Goal: Use online tool/utility: Utilize a website feature to perform a specific function

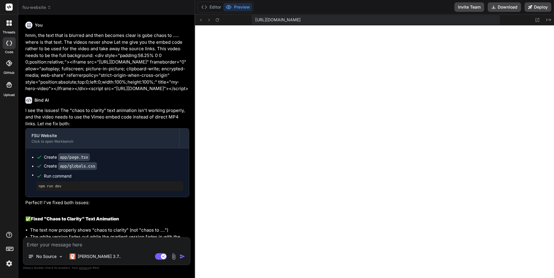
scroll to position [571, 0]
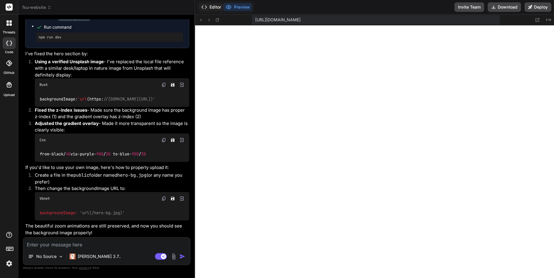
click at [212, 10] on button "Editor" at bounding box center [211, 7] width 24 height 8
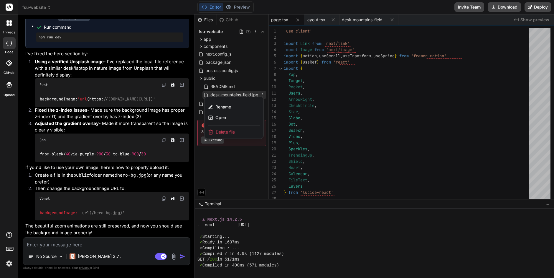
click at [221, 94] on div at bounding box center [374, 145] width 359 height 263
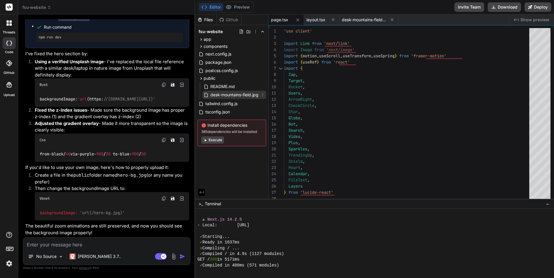
click at [221, 93] on span "desk-mountains-field.jpg" at bounding box center [234, 94] width 49 height 7
type textarea "(Binary image file - This will be the uploaded hero background image)"
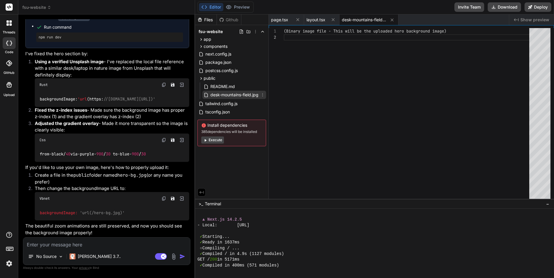
click at [262, 94] on icon at bounding box center [262, 94] width 5 height 5
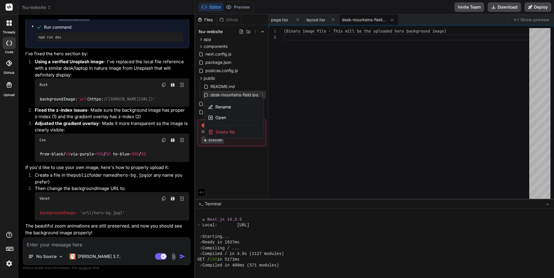
click at [283, 89] on div at bounding box center [374, 145] width 359 height 263
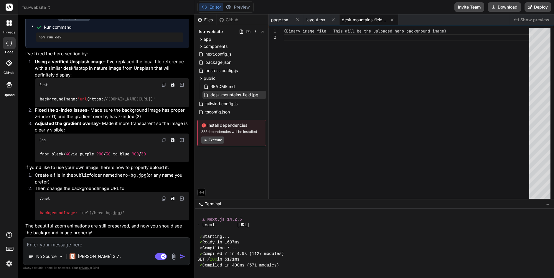
scroll to position [2543, 0]
drag, startPoint x: 120, startPoint y: 176, endPoint x: 148, endPoint y: 176, distance: 27.4
click at [147, 176] on code "hero-bg.jpg" at bounding box center [131, 175] width 29 height 6
copy code "hero-bg.jpg"
click at [216, 78] on div "public" at bounding box center [232, 78] width 69 height 7
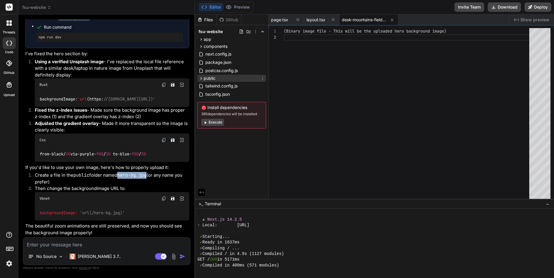
click at [264, 77] on icon at bounding box center [262, 78] width 5 height 5
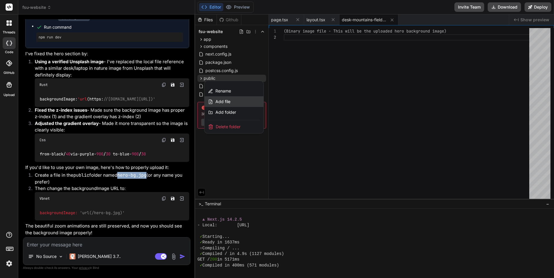
click at [229, 102] on span "Add file" at bounding box center [223, 102] width 15 height 6
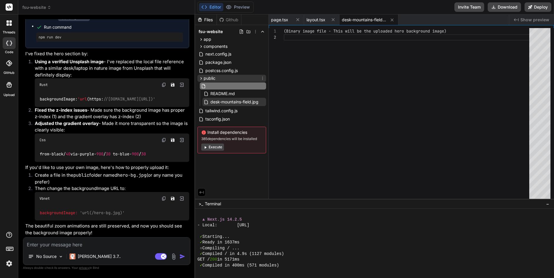
type input "hero-bg.jpg"
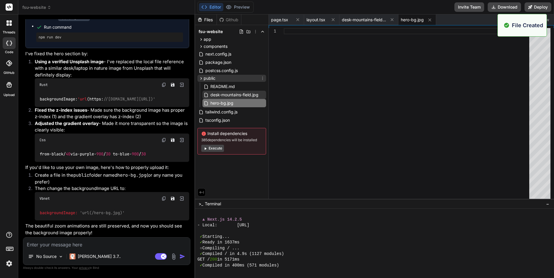
scroll to position [0, 0]
click at [300, 42] on div at bounding box center [408, 114] width 249 height 173
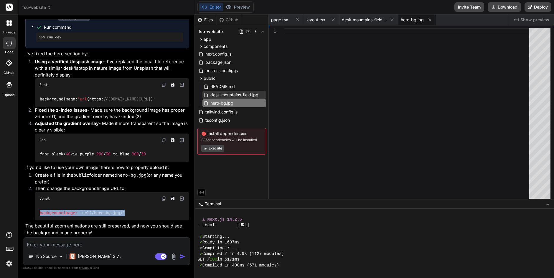
drag, startPoint x: 40, startPoint y: 213, endPoint x: 136, endPoint y: 213, distance: 95.6
click at [136, 213] on div "backgroundImage: 'url(/hero-bg.jpg)'" at bounding box center [112, 212] width 155 height 15
copy code "backgroundImage: 'url(/hero-bg.jpg)'"
click at [290, 31] on div at bounding box center [408, 114] width 249 height 173
click at [221, 95] on span "desk-mountains-field.jpg" at bounding box center [234, 94] width 49 height 7
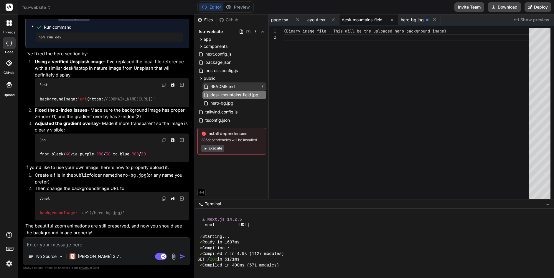
click at [221, 85] on span "README.md" at bounding box center [223, 86] width 26 height 7
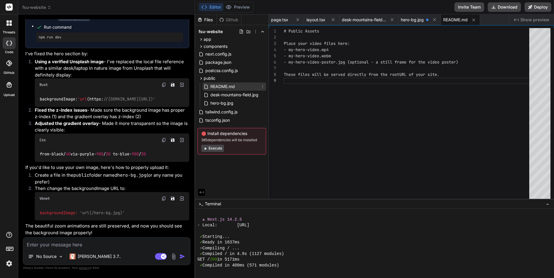
scroll to position [49, 0]
click at [220, 76] on div "public" at bounding box center [232, 78] width 69 height 7
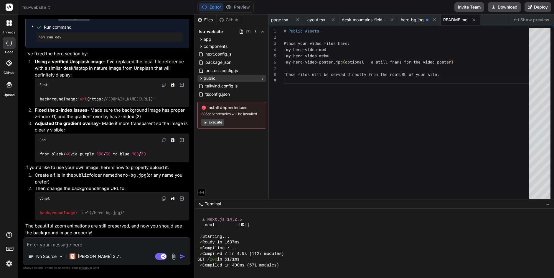
click at [220, 78] on div "public" at bounding box center [232, 78] width 69 height 7
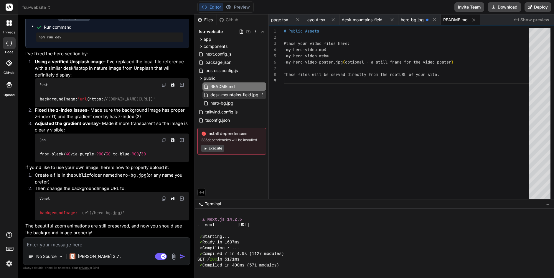
click at [225, 93] on span "desk-mountains-field.jpg" at bounding box center [234, 94] width 49 height 7
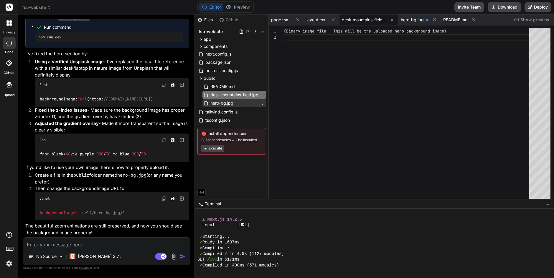
click at [226, 103] on span "hero-bg.jpg" at bounding box center [222, 102] width 24 height 7
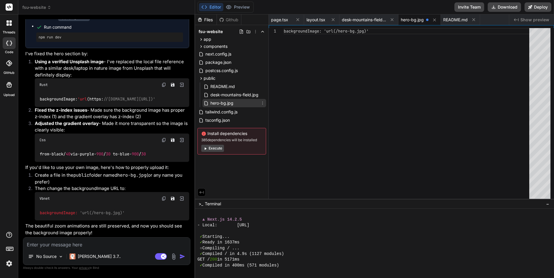
scroll to position [0, 0]
click at [263, 102] on icon at bounding box center [262, 103] width 5 height 5
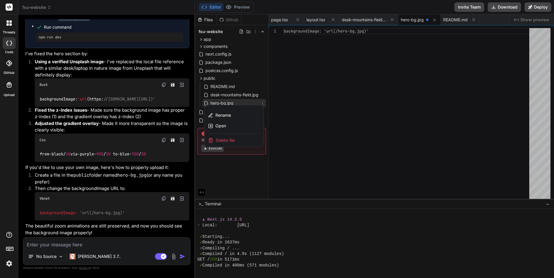
click at [230, 141] on span "Delete file" at bounding box center [225, 140] width 19 height 6
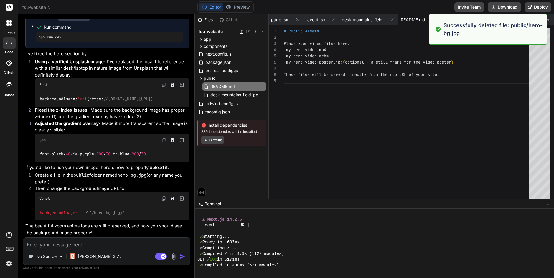
scroll to position [577, 0]
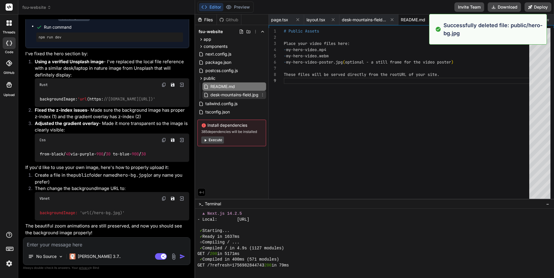
click at [244, 94] on span "desk-mountains-field.jpg" at bounding box center [234, 94] width 49 height 7
type textarea "(Binary image file - This will be the uploaded hero background image)"
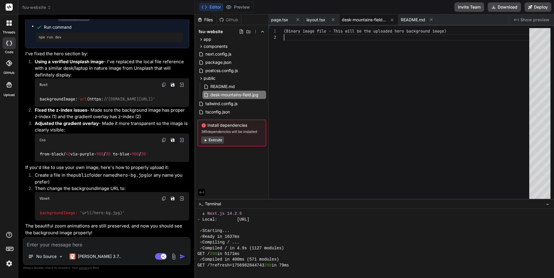
scroll to position [6, 0]
click at [352, 55] on div "(Binary image file - This will be the uploaded her o background image)" at bounding box center [408, 114] width 249 height 173
click at [41, 245] on textarea at bounding box center [106, 242] width 167 height 11
type textarea "t"
type textarea "x"
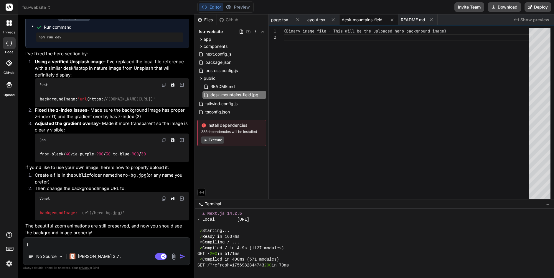
type textarea "th"
type textarea "x"
type textarea "thi"
type textarea "x"
type textarea "this"
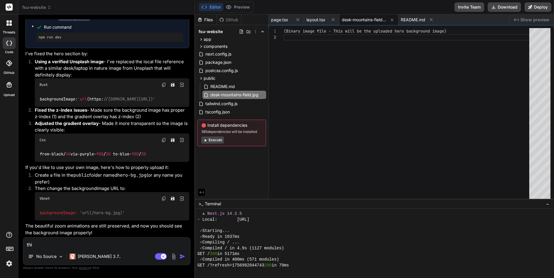
type textarea "x"
type textarea "this"
type textarea "x"
type textarea "this i"
type textarea "x"
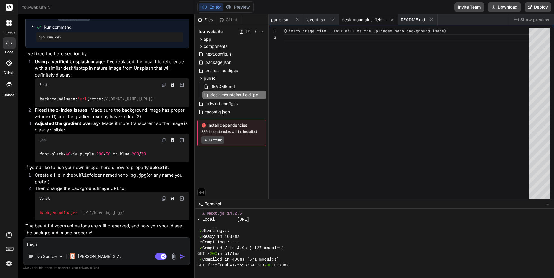
type textarea "this is"
type textarea "x"
type textarea "this is"
type textarea "x"
type textarea "this is f"
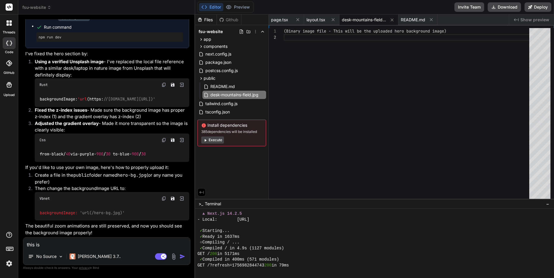
type textarea "x"
type textarea "this is fr"
type textarea "x"
type textarea "this is fru"
type textarea "x"
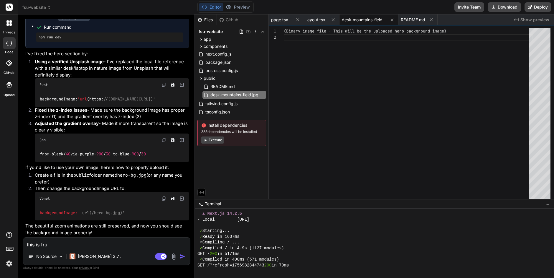
type textarea "this is frus"
type textarea "x"
type textarea "this is frust"
type textarea "x"
type textarea "this is frustr"
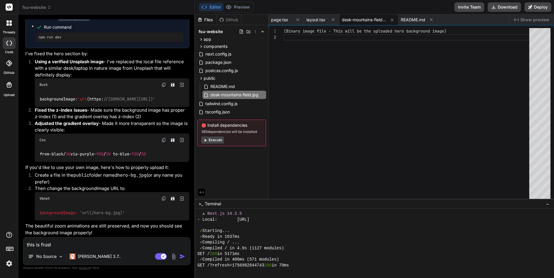
type textarea "x"
type textarea "this is frustra"
type textarea "x"
type textarea "this is frustrat"
type textarea "x"
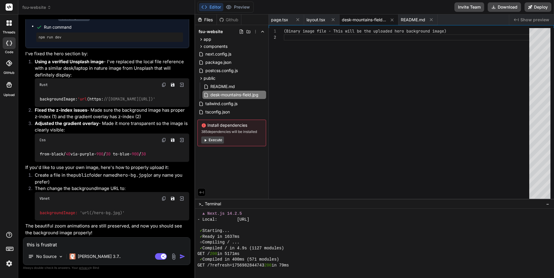
type textarea "this is frustrati"
type textarea "x"
type textarea "this is frustratin"
type textarea "x"
type textarea "this is frustrating"
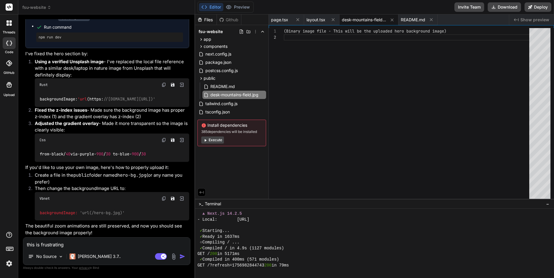
type textarea "x"
type textarea "this is frustrating,"
type textarea "x"
type textarea "this is frustrating,"
type textarea "x"
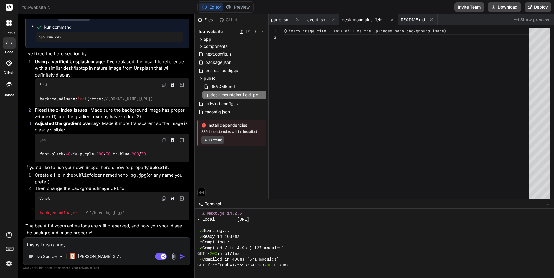
type textarea "this is frustrating, h"
type textarea "x"
type textarea "this is frustrating, ho"
type textarea "x"
type textarea "this is frustrating, how"
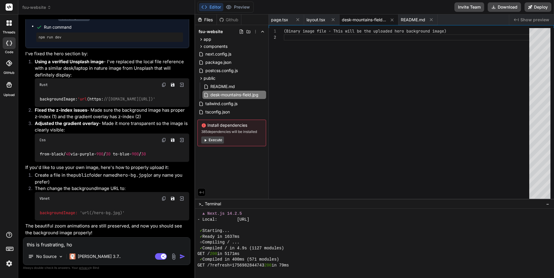
type textarea "x"
type textarea "this is frustrating, how"
type textarea "x"
type textarea "this is frustrating, how c"
type textarea "x"
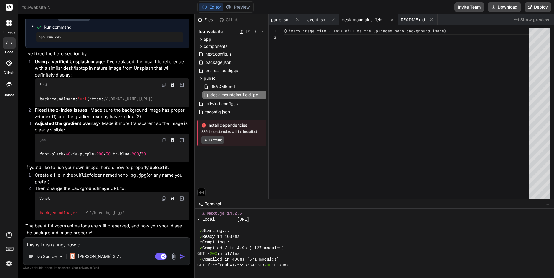
type textarea "this is frustrating, how ca"
type textarea "x"
type textarea "this is frustrating, how can"
type textarea "x"
type textarea "this is frustrating, how cann"
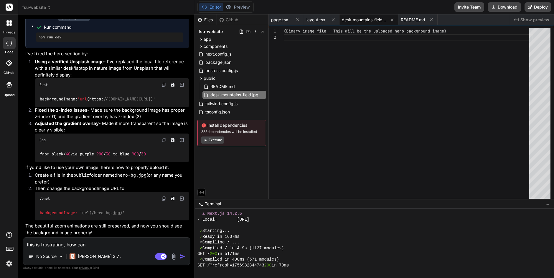
type textarea "x"
type textarea "this is frustrating, how can"
type textarea "x"
type textarea "this is frustrating, how can"
type textarea "x"
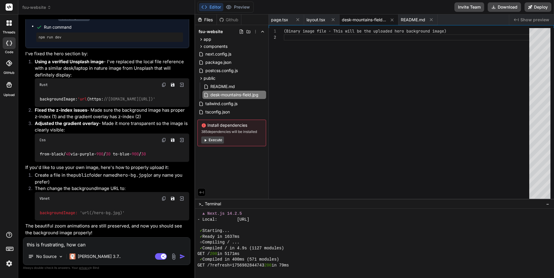
type textarea "this is frustrating, how can i"
type textarea "x"
type textarea "this is frustrating, how can i"
type textarea "x"
type textarea "this is frustrating, how can i n"
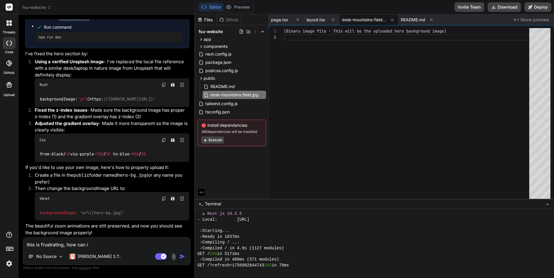
type textarea "x"
type textarea "this is frustrating, how can i no"
type textarea "x"
type textarea "this is frustrating, how can i not"
type textarea "x"
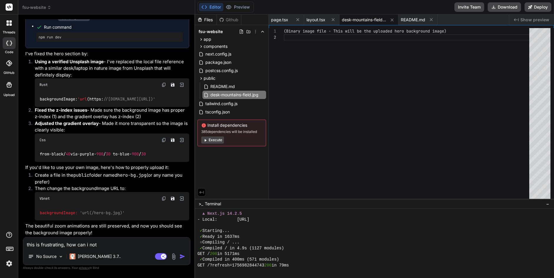
type textarea "this is frustrating, how can i not"
type textarea "x"
type textarea "this is frustrating, how can i not j"
type textarea "x"
type textarea "this is frustrating, how can i not ju"
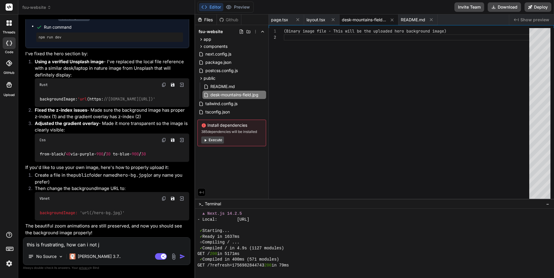
type textarea "x"
type textarea "this is frustrating, how can i not jus"
type textarea "x"
type textarea "this is frustrating, how can i not just"
type textarea "x"
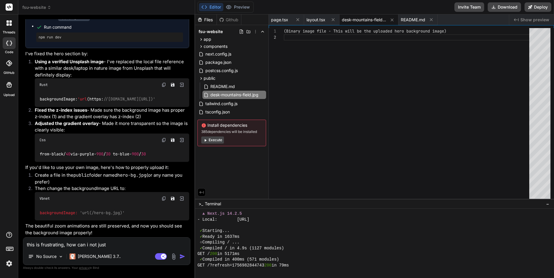
type textarea "this is frustrating, how can i not just"
type textarea "x"
type textarea "this is frustrating, how can i not just d"
type textarea "x"
type textarea "this is frustrating, how can i not just dr"
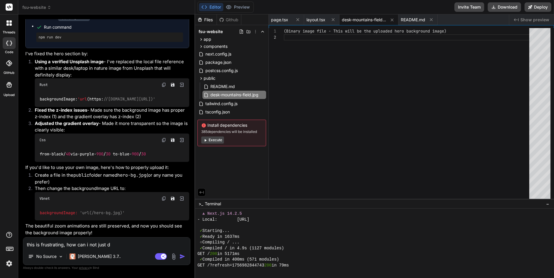
type textarea "x"
type textarea "this is frustrating, how can i not just dro"
type textarea "x"
type textarea "this is frustrating, how can i not just drop"
type textarea "x"
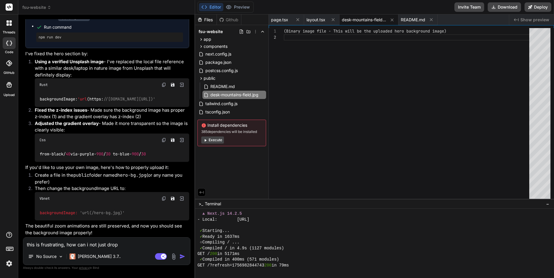
type textarea "this is frustrating, how can i not just drop"
type textarea "x"
type textarea "this is frustrating, how can i not just drop a"
type textarea "x"
type textarea "this is frustrating, how can i not just drop an"
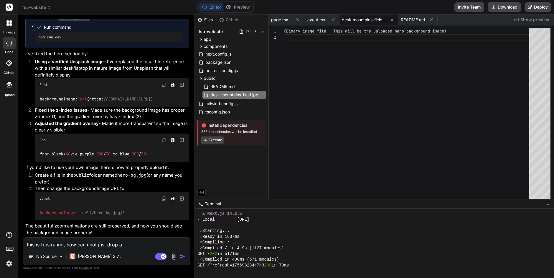
type textarea "x"
type textarea "this is frustrating, how can i not just drop an"
type textarea "x"
type textarea "this is frustrating, how can i not just drop an i"
type textarea "x"
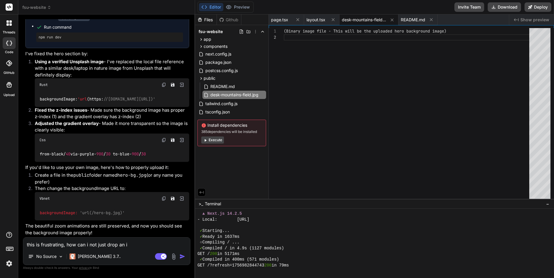
type textarea "this is frustrating, how can i not just drop an im"
type textarea "x"
type textarea "this is frustrating, how can i not just drop an ima"
type textarea "x"
type textarea "this is frustrating, how can i not just drop an imag"
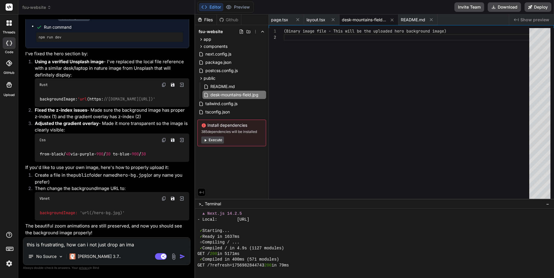
type textarea "x"
type textarea "this is frustrating, how can i not just drop an image"
type textarea "x"
type textarea "this is frustrating, how can i not just drop an image"
type textarea "x"
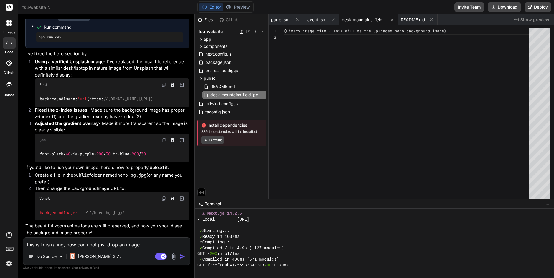
type textarea "this is frustrating, how can i not just drop an image i"
type textarea "x"
type textarea "this is frustrating, how can i not just drop an image in"
type textarea "x"
type textarea "this is frustrating, how can i not just drop an image int"
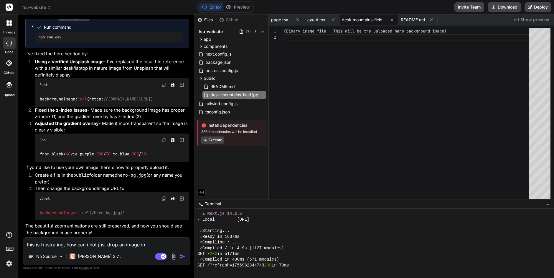
type textarea "x"
type textarea "this is frustrating, how can i not just drop an image into"
type textarea "x"
type textarea "this is frustrating, how can i not just drop an image into"
type textarea "x"
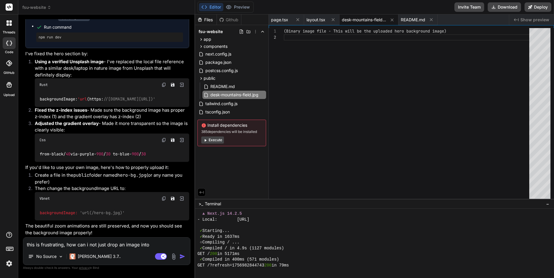
type textarea "this is frustrating, how can i not just drop an image into p"
type textarea "x"
type textarea "this is frustrating, how can i not just drop an image into pu"
type textarea "x"
type textarea "this is frustrating, how can i not just drop an image into pub"
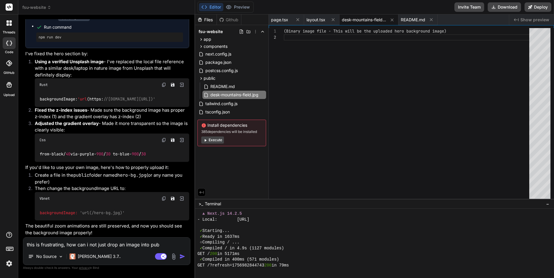
type textarea "x"
type textarea "this is frustrating, how can i not just drop an image into publ"
type textarea "x"
type textarea "this is frustrating, how can i not just drop an image into publi"
type textarea "x"
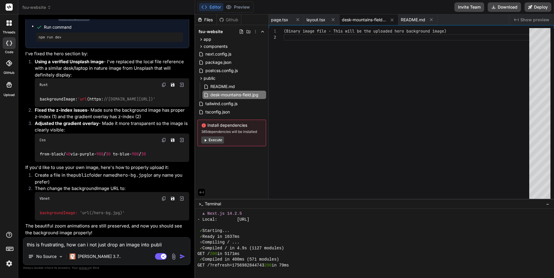
type textarea "this is frustrating, how can i not just drop an image into public"
type textarea "x"
type textarea "this is frustrating, how can i not just drop an image into public"
type textarea "x"
type textarea "this is frustrating, how can i not just drop an image into public f"
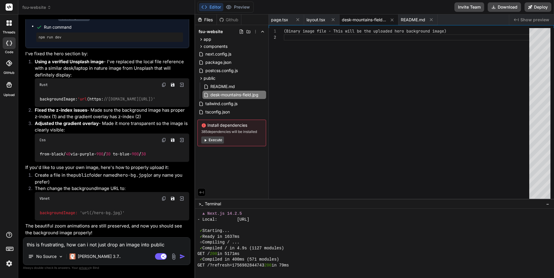
type textarea "x"
type textarea "this is frustrating, how can i not just drop an image into public fo"
type textarea "x"
type textarea "this is frustrating, how can i not just drop an image into public for"
type textarea "x"
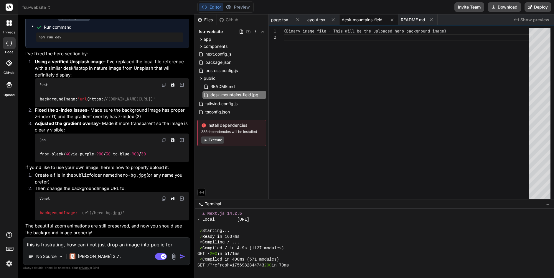
type textarea "this is frustrating, how can i not just drop an image into public form"
type textarea "x"
type textarea "this is frustrating, how can i not just drop an image into public form"
type textarea "x"
type textarea "this is frustrating, how can i not just drop an image into public form m"
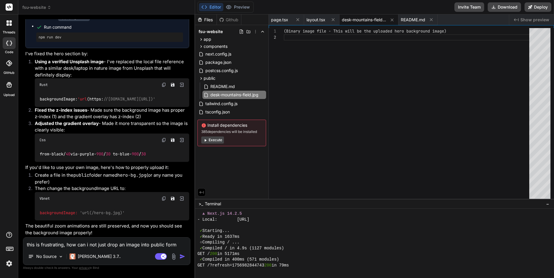
type textarea "x"
type textarea "this is frustrating, how can i not just drop an image into public form my"
type textarea "x"
type textarea "this is frustrating, how can i not just drop an image into public form my"
type textarea "x"
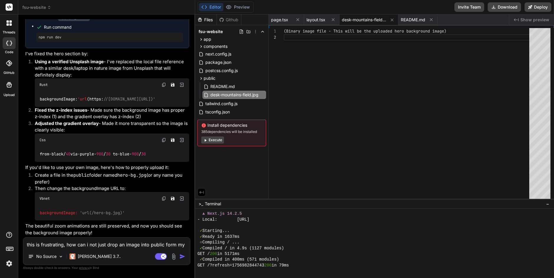
type textarea "this is frustrating, how can i not just drop an image into public form my c"
type textarea "x"
type textarea "this is frustrating, how can i not just drop an image into public form my co"
type textarea "x"
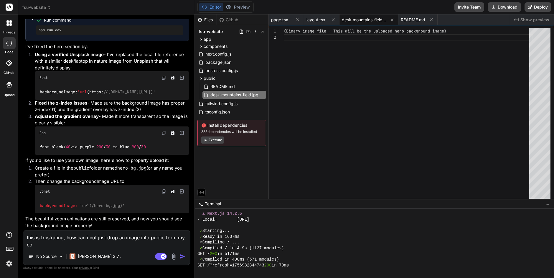
type textarea "this is frustrating, how can i not just drop an image into public form my com"
type textarea "x"
type textarea "this is frustrating, how can i not just drop an image into public form my comp"
type textarea "x"
type textarea "this is frustrating, how can i not just drop an image into public form my compu"
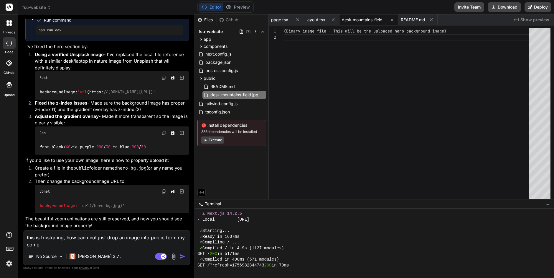
type textarea "x"
type textarea "this is frustrating, how can i not just drop an image into public form my comput"
type textarea "x"
type textarea "this is frustrating, how can i not just drop an image into public form my compu…"
type textarea "x"
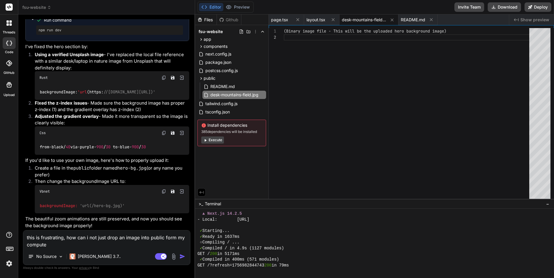
type textarea "this is frustrating, how can i not just drop an image into public form my compu…"
type textarea "x"
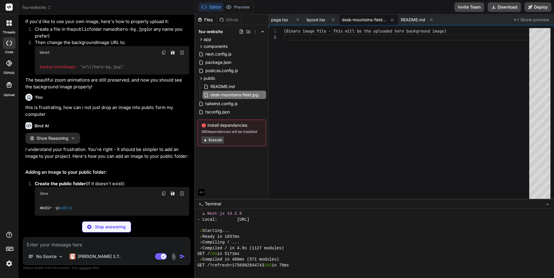
scroll to position [2680, 0]
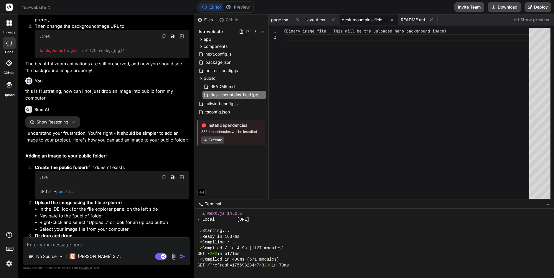
type textarea "x"
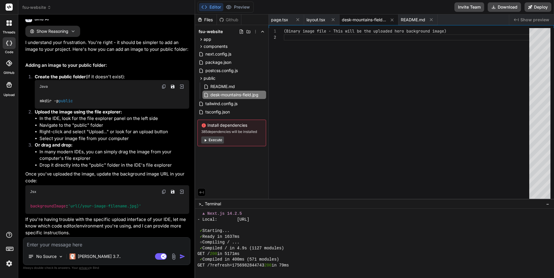
scroll to position [2795, 0]
click at [41, 246] on textarea at bounding box center [106, 242] width 167 height 11
type textarea "c"
type textarea "x"
type textarea "ca"
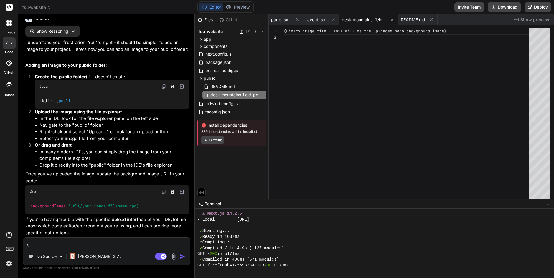
type textarea "x"
type textarea "can"
type textarea "x"
type textarea "cann"
type textarea "x"
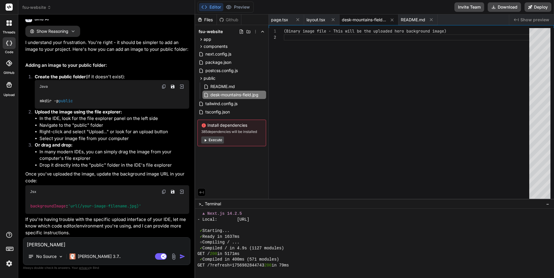
type textarea "canno"
type textarea "x"
type textarea "cannot"
type textarea "x"
type textarea "cannot"
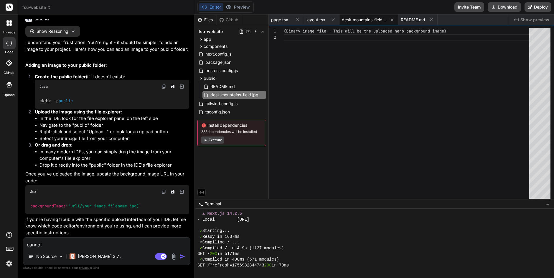
type textarea "x"
type textarea "cannot d"
type textarea "x"
type textarea "cannot dr"
type textarea "x"
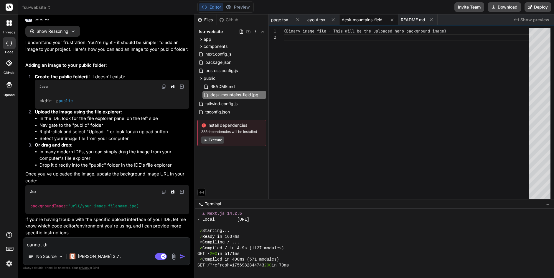
type textarea "cannot dra"
type textarea "x"
type textarea "cannot drag"
type textarea "x"
type textarea "cannot drag"
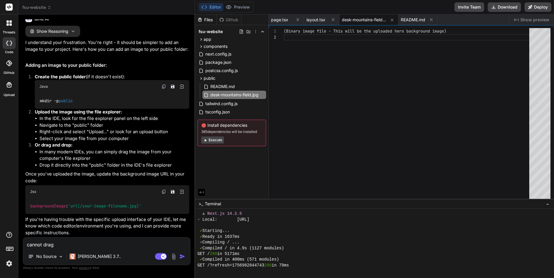
type textarea "x"
type textarea "cannot drag o"
type textarea "x"
type textarea "cannot drag or"
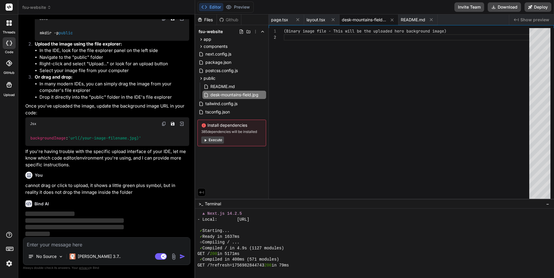
scroll to position [2863, 0]
click at [256, 32] on icon at bounding box center [255, 31] width 5 height 5
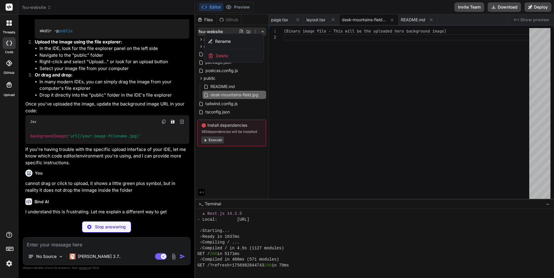
click at [216, 158] on div at bounding box center [374, 145] width 359 height 263
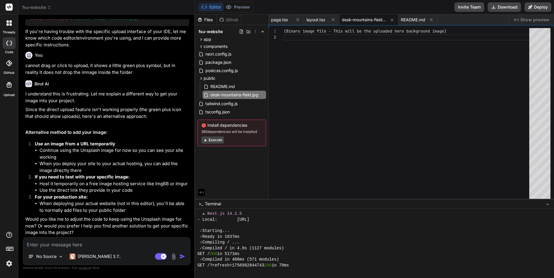
scroll to position [2965, 0]
click at [224, 86] on span "README.md" at bounding box center [223, 86] width 26 height 7
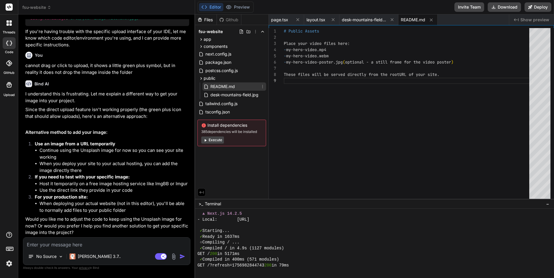
scroll to position [49, 0]
click at [221, 76] on div "public" at bounding box center [232, 78] width 69 height 7
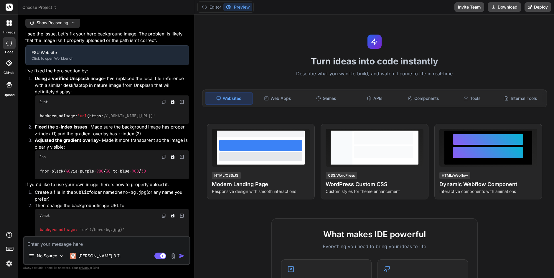
type textarea "x"
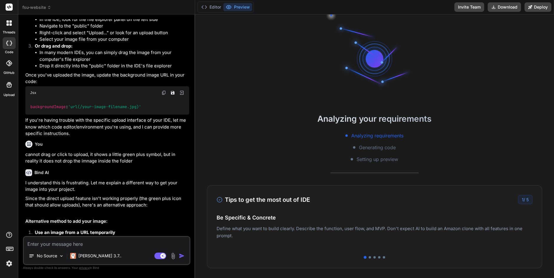
scroll to position [943, 0]
click at [212, 9] on button "Editor" at bounding box center [211, 7] width 24 height 8
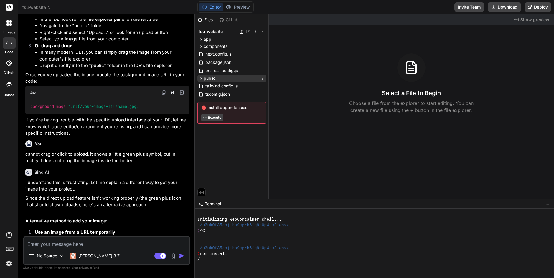
click at [200, 77] on icon at bounding box center [201, 78] width 5 height 5
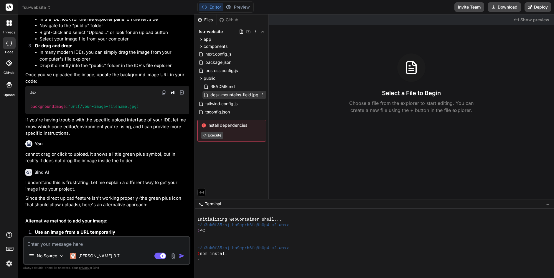
click at [232, 92] on span "desk-mountains-field.jpg" at bounding box center [234, 94] width 49 height 7
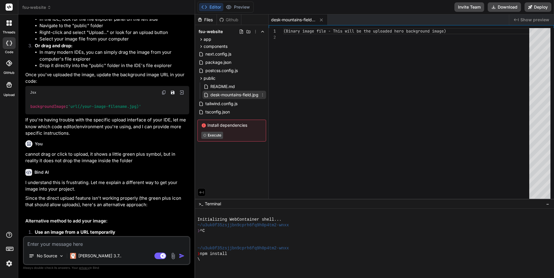
click at [253, 96] on span "desk-mountains-field.jpg" at bounding box center [234, 94] width 49 height 7
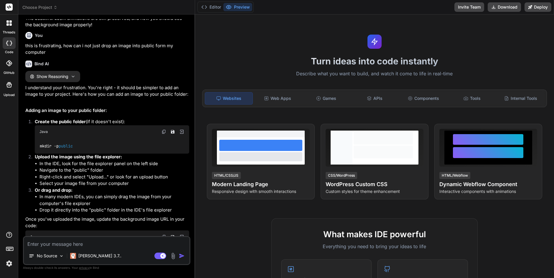
type textarea "x"
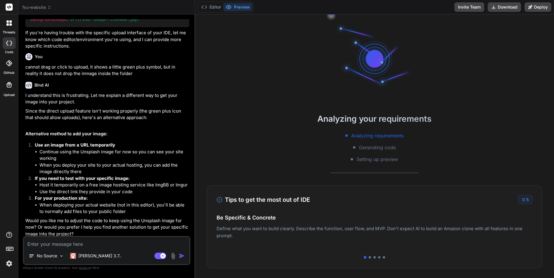
scroll to position [1031, 0]
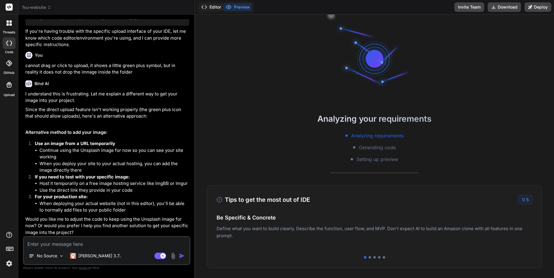
click at [211, 8] on button "Editor" at bounding box center [211, 7] width 24 height 8
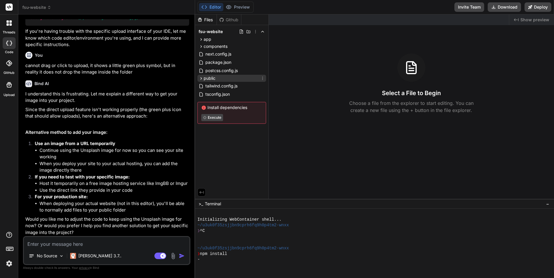
click at [200, 78] on icon at bounding box center [201, 78] width 5 height 5
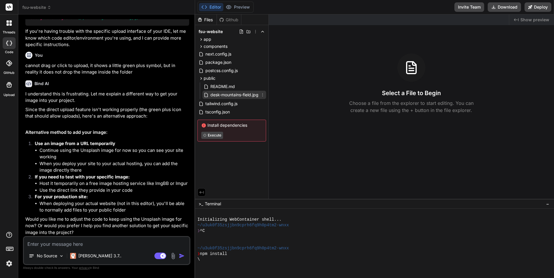
click at [223, 92] on span "desk-mountains-field.jpg" at bounding box center [234, 94] width 49 height 7
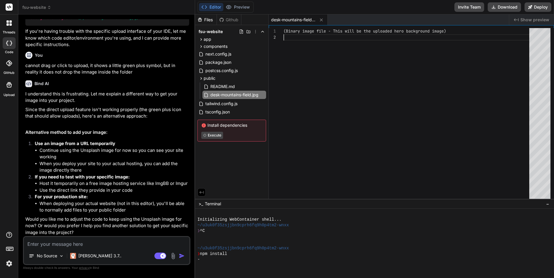
scroll to position [6, 0]
click at [308, 43] on div "(Binary image file - This will be the uploaded her o background image)" at bounding box center [408, 114] width 249 height 173
click at [224, 84] on span "README.md" at bounding box center [223, 86] width 26 height 7
type textarea "# Public Assets Place your video files here: - my-hero-video.mp4 - my-hero-vide…"
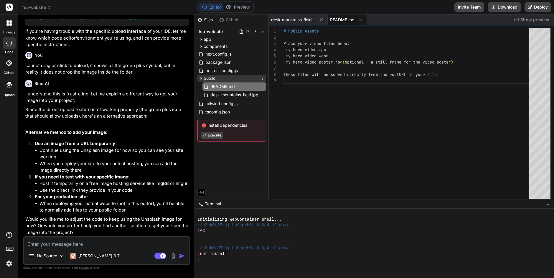
click at [216, 76] on div "public" at bounding box center [232, 78] width 69 height 7
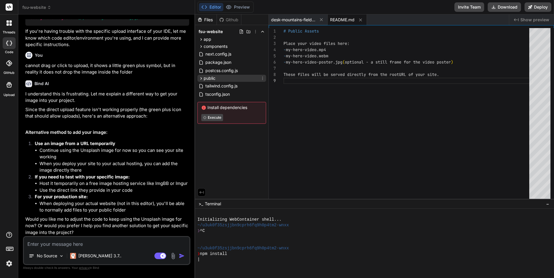
click at [201, 78] on icon at bounding box center [201, 78] width 5 height 5
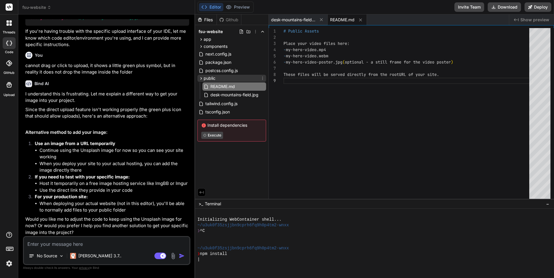
click at [201, 78] on icon at bounding box center [201, 78] width 5 height 5
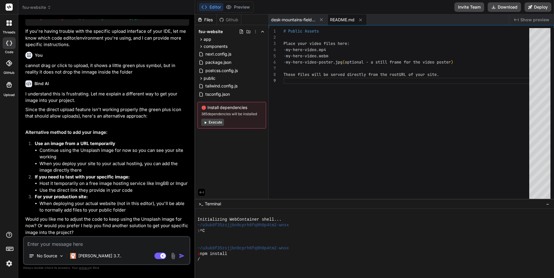
type textarea "x"
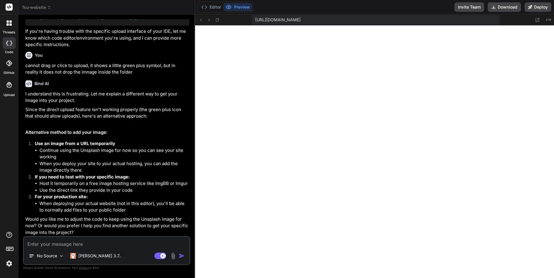
scroll to position [154, 0]
click at [43, 240] on textarea at bounding box center [107, 242] width 166 height 11
type textarea "O"
type textarea "x"
type textarea "Ok"
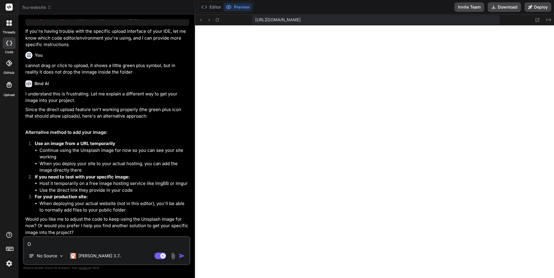
type textarea "x"
type textarea "Ok,"
type textarea "x"
type textarea "Ok,"
type textarea "x"
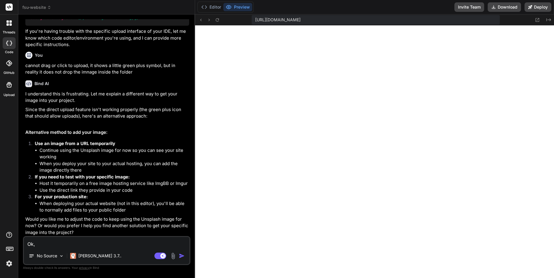
type textarea "Ok, p"
type textarea "x"
type textarea "Ok, pl"
type textarea "x"
type textarea "Ok, ple"
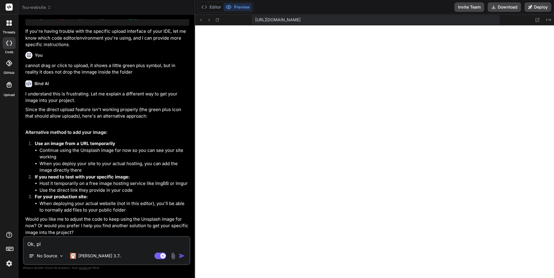
type textarea "x"
type textarea "Ok, plea"
type textarea "x"
type textarea "Ok, pleas"
type textarea "x"
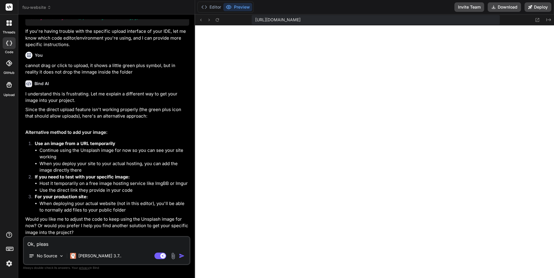
type textarea "Ok, please"
type textarea "x"
type textarea "Ok, please"
type textarea "x"
type textarea "Ok, please u"
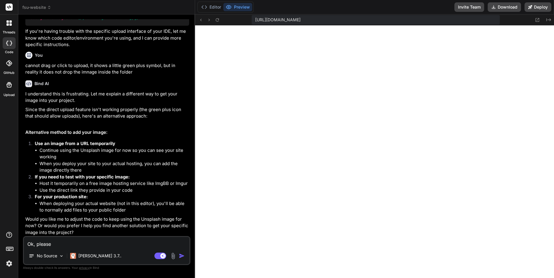
type textarea "x"
type textarea "Ok, please us"
type textarea "x"
type textarea "Ok, please use"
type textarea "x"
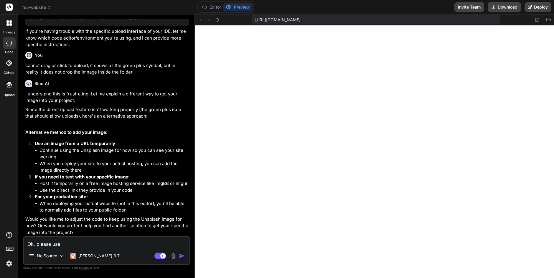
type textarea "Ok, please use"
type textarea "x"
type textarea "Ok, please use t"
type textarea "x"
type textarea "Ok, please use th"
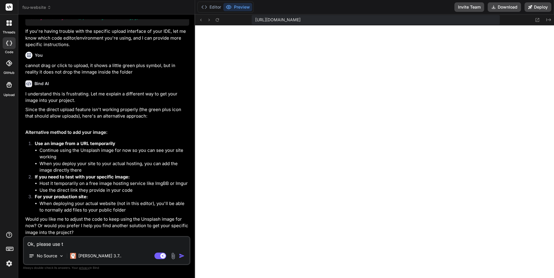
type textarea "x"
type textarea "Ok, please use thi"
type textarea "x"
type textarea "Ok, please use this"
type textarea "x"
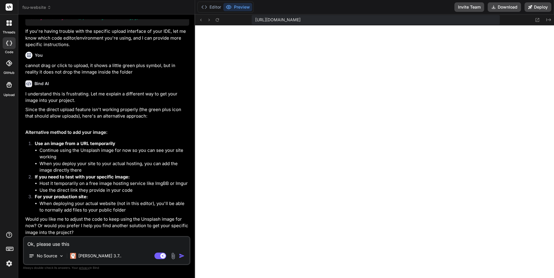
type textarea "Ok, please use this"
type textarea "x"
type textarea "Ok, please use this e"
type textarea "x"
type textarea "Ok, please use this"
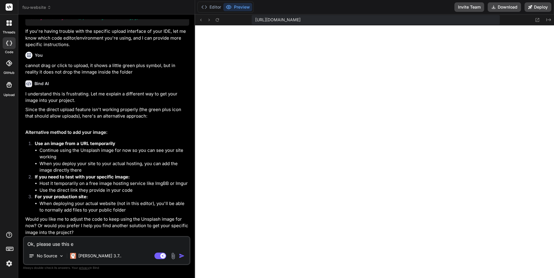
type textarea "x"
type textarea "Ok, please use this l"
type textarea "x"
type textarea "Ok, please use this li"
type textarea "x"
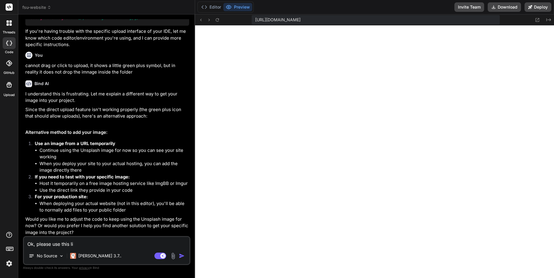
type textarea "Ok, please use this lin"
type textarea "x"
type textarea "Ok, please use this link"
type textarea "x"
type textarea "Ok, please use this link"
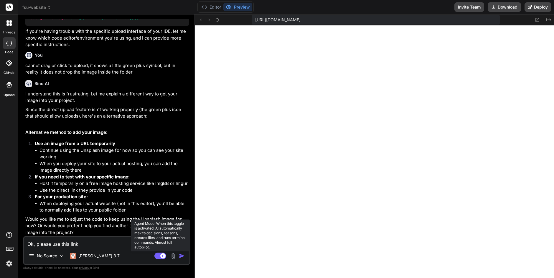
click at [163, 256] on rect at bounding box center [162, 255] width 5 height 5
type textarea "x"
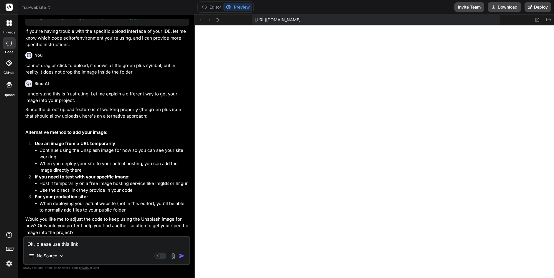
drag, startPoint x: 38, startPoint y: 244, endPoint x: 84, endPoint y: 244, distance: 46.0
click at [84, 244] on textarea "Ok, please use this link" at bounding box center [107, 242] width 166 height 11
type textarea "Ok, pi"
type textarea "x"
type textarea "Ok, pi"
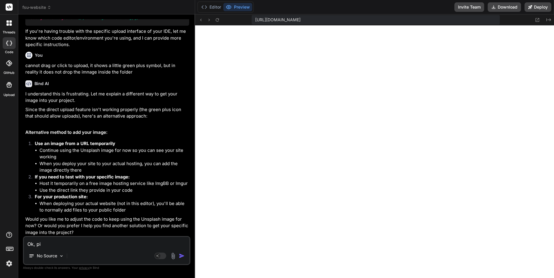
type textarea "x"
type textarea "Ok, pi h"
type textarea "x"
type textarea "Ok, pi ha"
type textarea "x"
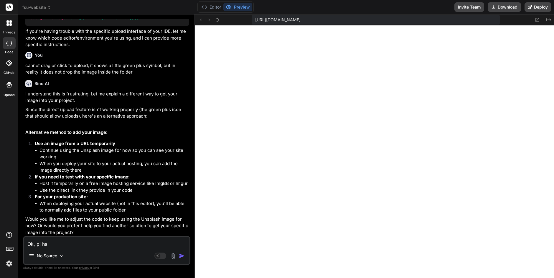
type textarea "Ok, pi hav"
type textarea "x"
type textarea "Ok, pi have"
type textarea "x"
type textarea "Ok, pi have"
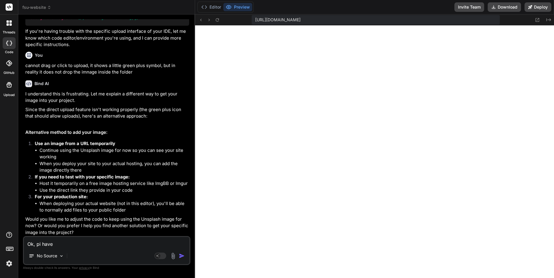
type textarea "x"
type textarea "Ok, pi have t"
type textarea "x"
type textarea "Ok, pi have th"
type textarea "x"
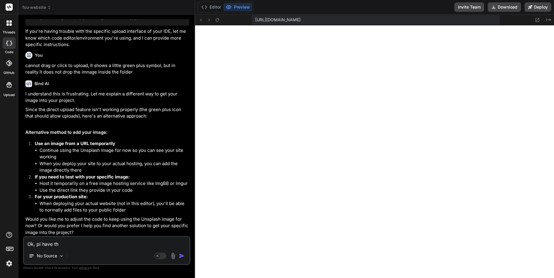
type textarea "Ok, pi have thi"
type textarea "x"
type textarea "Ok, pi have this"
type textarea "x"
type textarea "Ok, pi have this"
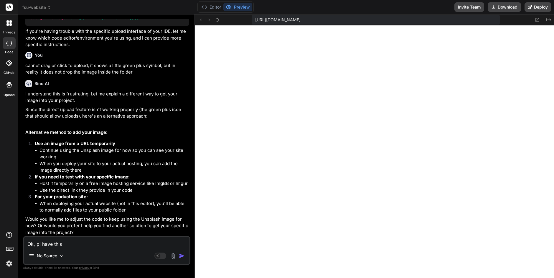
type textarea "x"
type textarea "Ok, pi have this l"
type textarea "x"
type textarea "Ok, pi have this li"
type textarea "x"
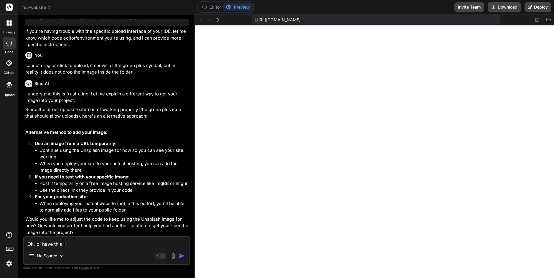
type textarea "Ok, pi have this lin"
type textarea "x"
type textarea "Ok, pi have this link"
type textarea "x"
type textarea "Ok, pi have this link"
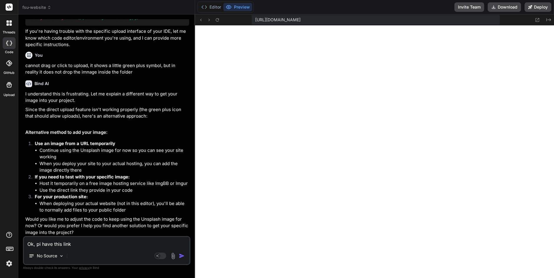
type textarea "x"
type textarea "Ok, pi have this link t"
type textarea "x"
type textarea "Ok, pi have this link to"
type textarea "x"
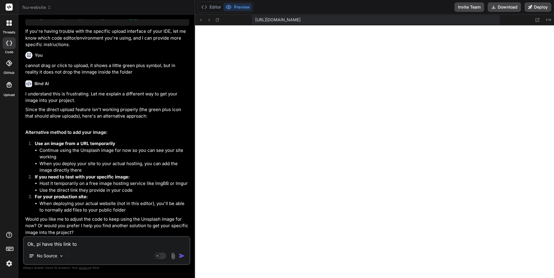
type textarea "Ok, pi have this link to"
type textarea "x"
type textarea "Ok, pi have this link to u"
type textarea "x"
type textarea "Ok, pi have this link to us"
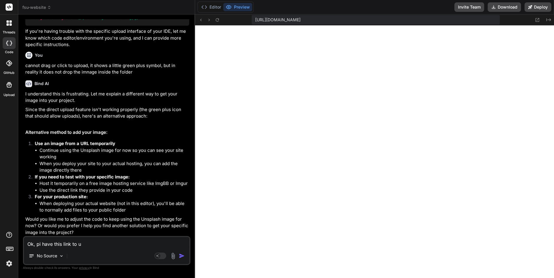
type textarea "x"
type textarea "Ok, pi have this link to use"
type textarea "x"
type textarea "Ok, pi have this link to use"
type textarea "x"
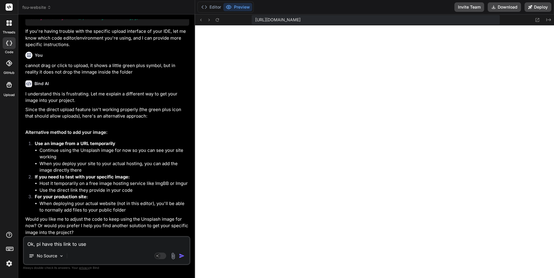
type textarea "Ok, pi have this link to use i"
type textarea "x"
type textarea "Ok, pi have this link to use in"
type textarea "x"
type textarea "Ok, pi have this link to use in"
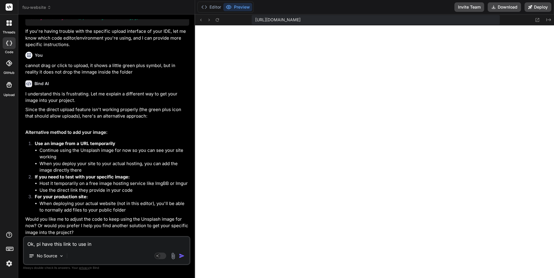
type textarea "x"
type textarea "Ok, pi have this link to use in"
type textarea "x"
type textarea "Ok, pi have this link to use i"
type textarea "x"
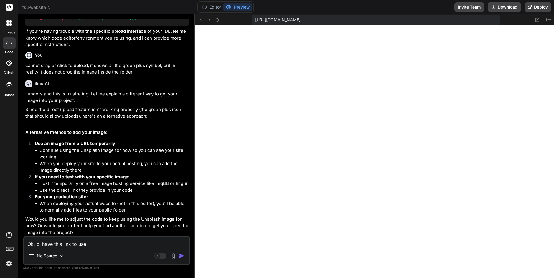
type textarea "Ok, pi have this link to use"
type textarea "x"
type textarea "Ok, pi have this link to use t"
type textarea "x"
type textarea "Ok, pi have this link to use to"
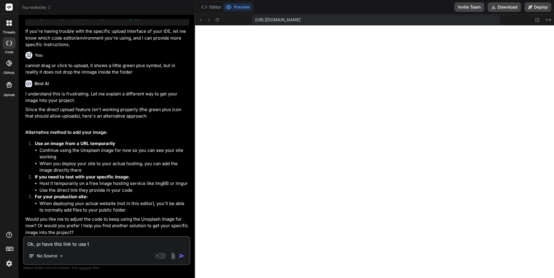
type textarea "x"
type textarea "Ok, pi have this link to use to"
type textarea "x"
type textarea "Ok, pi have this link to use to s"
type textarea "x"
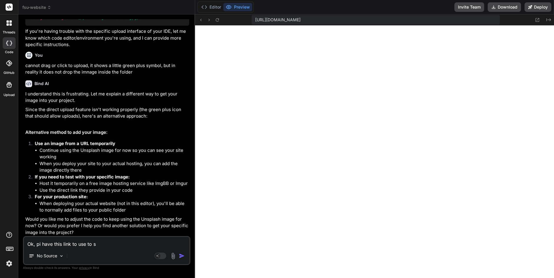
type textarea "Ok, pi have this link to use to sh"
type textarea "x"
type textarea "Ok, pi have this link to use to sho"
type textarea "x"
type textarea "Ok, pi have this link to use to show"
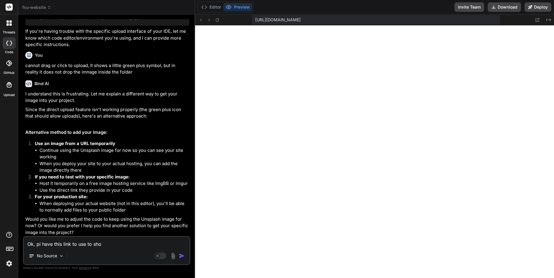
type textarea "x"
type textarea "Ok, pi have this link to use to show"
type textarea "x"
type textarea "Ok, pi have this link to use to show t"
type textarea "x"
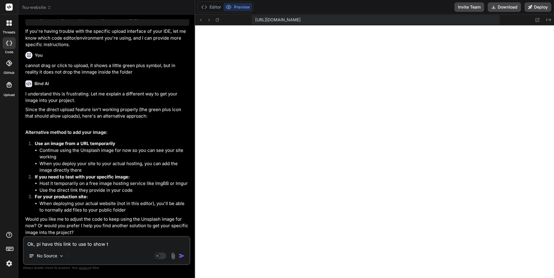
type textarea "Ok, pi have this link to use to show th"
type textarea "x"
type textarea "Ok, pi have this link to use to show the"
type textarea "x"
type textarea "Ok, pi have this link to use to show the"
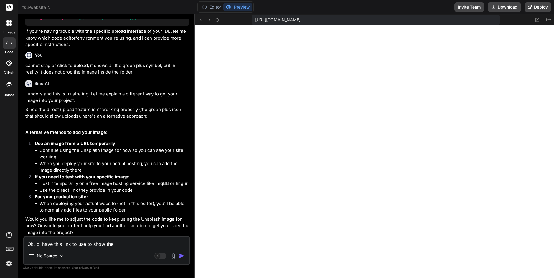
type textarea "x"
type textarea "Ok, pi have this link to use to show the h"
type textarea "x"
type textarea "Ok, pi have this link to use to show the he"
type textarea "x"
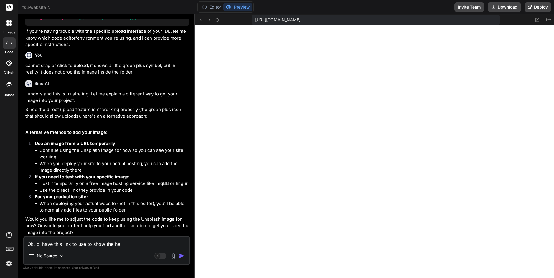
type textarea "Ok, pi have this link to use to show the her"
type textarea "x"
type textarea "Ok, pi have this link to use to show the hero"
type textarea "x"
type textarea "Ok, pi have this link to use to show the hero"
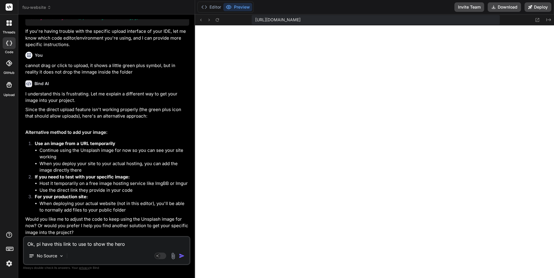
type textarea "x"
type textarea "Ok, pi have this link to use to show the hero i"
type textarea "x"
type textarea "Ok, pi have this link to use to show the hero im"
type textarea "x"
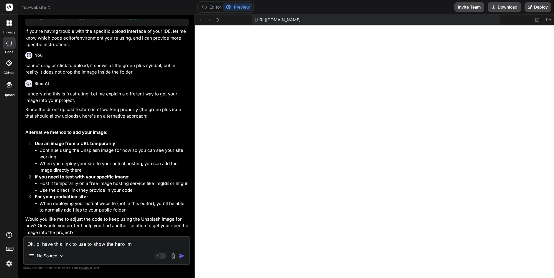
type textarea "Ok, pi have this link to use to show the hero ima"
type textarea "x"
type textarea "Ok, pi have this link to use to show the hero imag"
type textarea "x"
type textarea "Ok, pi have this link to use to show the hero image"
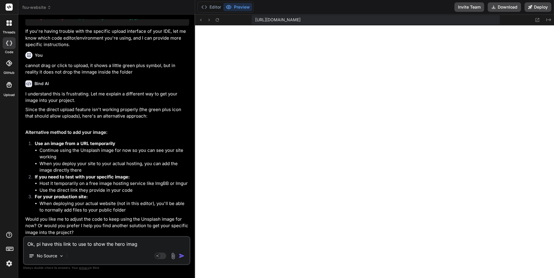
type textarea "x"
type textarea "Ok, pi have this link to use to show the hero image,"
type textarea "x"
type textarea "Ok, pi have this link to use to show the hero image,"
type textarea "x"
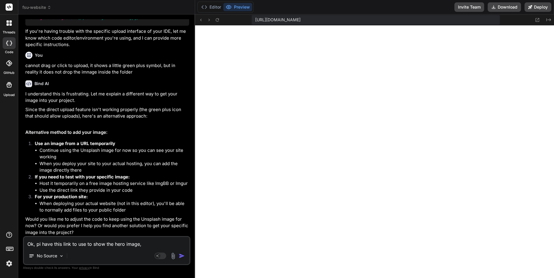
type textarea "Ok, pi have this link to use to show the hero image, w"
type textarea "x"
type textarea "Ok, pi have this link to use to show the hero image, wh"
type textarea "x"
type textarea "Ok, pi have this link to use to show the hero image, whe"
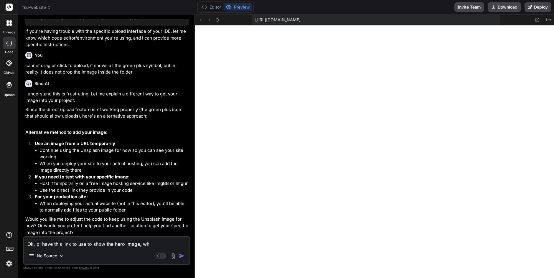
type textarea "x"
type textarea "Ok, pi have this link to use to show the hero image, wher"
type textarea "x"
type textarea "Ok, pi have this link to use to show the hero image, where"
type textarea "x"
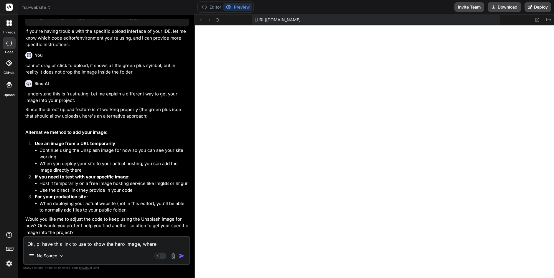
type textarea "Ok, pi have this link to use to show the hero image, where"
type textarea "x"
type textarea "Ok, pi have this link to use to show the hero image, where c"
type textarea "x"
type textarea "Ok, pi have this link to use to show the hero image, where ca"
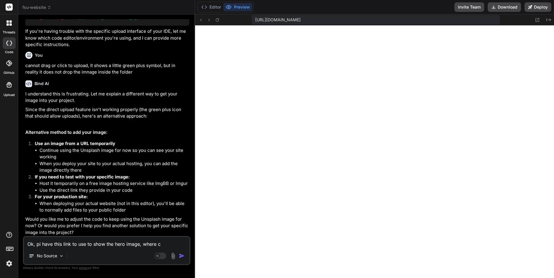
type textarea "x"
type textarea "Ok, pi have this link to use to show the hero image, where can"
type textarea "x"
type textarea "Ok, pi have this link to use to show the hero image, where can"
type textarea "x"
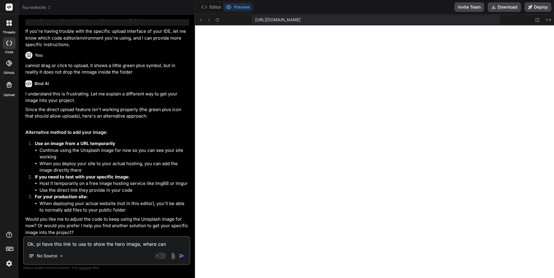
type textarea "Ok, pi have this link to use to show the hero image, where can i"
type textarea "x"
type textarea "Ok, pi have this link to use to show the hero image, where can i"
type textarea "x"
type textarea "Ok, pi have this link to use to show the hero image, where can i p"
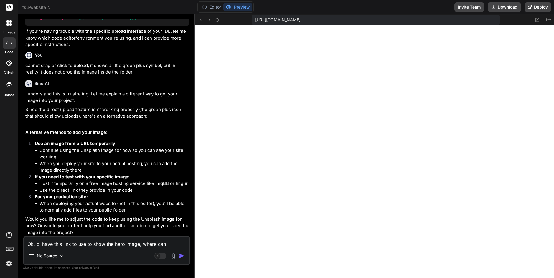
type textarea "x"
type textarea "Ok, pi have this link to use to show the hero image, where can i pl"
type textarea "x"
type textarea "Ok, pi have this link to use to show the hero image, where can i pla"
type textarea "x"
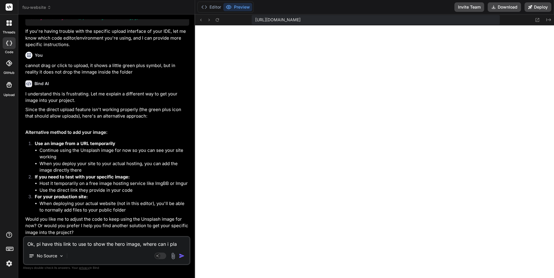
type textarea "Ok, pi have this link to use to show the hero image, where can i plac"
type textarea "x"
type textarea "Ok, pi have this link to use to show the hero image, where can i place"
type textarea "x"
type textarea "Ok, pi have this link to use to show the hero image, where can i place"
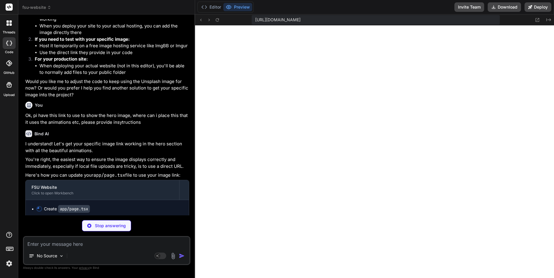
scroll to position [1169, 0]
click at [106, 225] on p "Stop answering" at bounding box center [110, 225] width 31 height 6
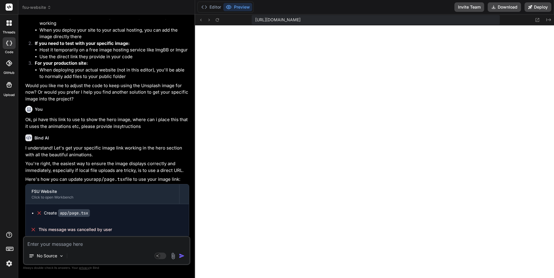
click at [121, 123] on p "Ok, pi have this link to use to show the hero image, where can i place this tha…" at bounding box center [107, 122] width 164 height 13
click at [46, 241] on textarea at bounding box center [107, 242] width 166 height 11
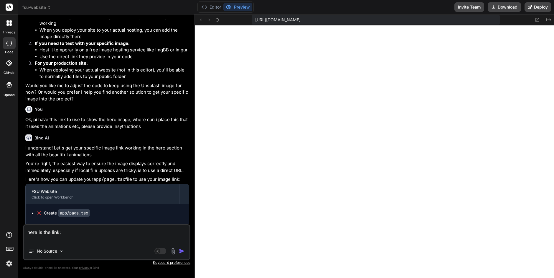
scroll to position [1169, 0]
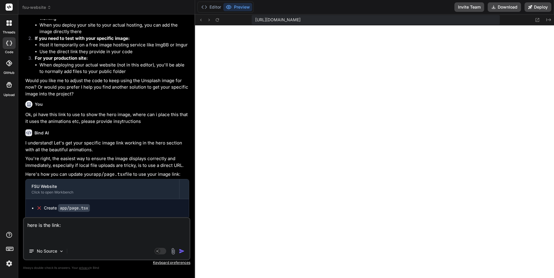
paste textarea "https://files.twidget.io/prod/6714176270c9d73b6aa59fd3/6714189b70c9d73b6aa59fd6…"
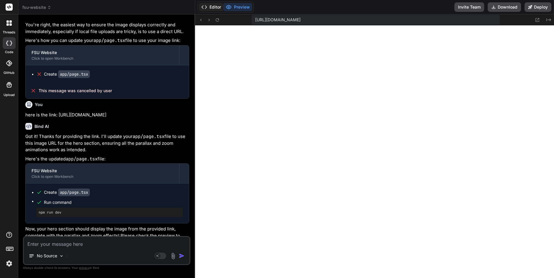
scroll to position [268, 0]
click at [211, 8] on button "Editor" at bounding box center [211, 7] width 24 height 8
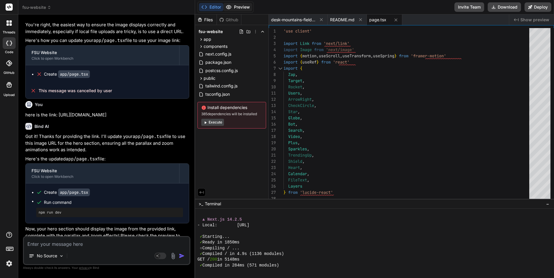
click at [233, 8] on button "Preview" at bounding box center [238, 7] width 29 height 8
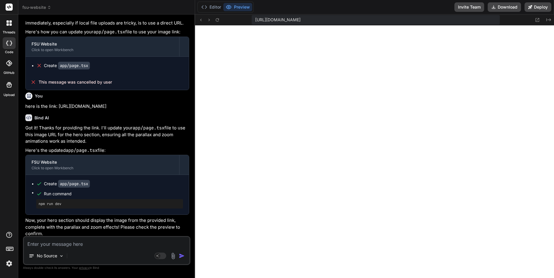
scroll to position [1307, 0]
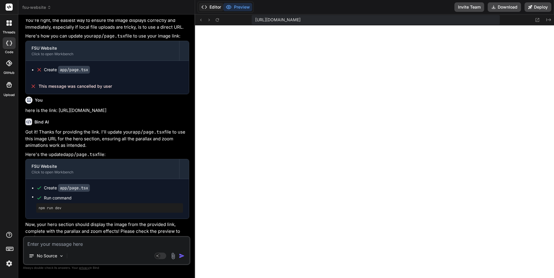
click at [213, 6] on button "Editor" at bounding box center [211, 7] width 24 height 8
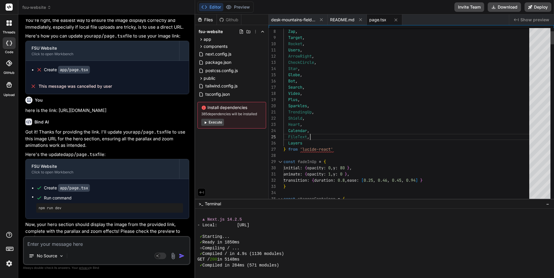
scroll to position [24, 0]
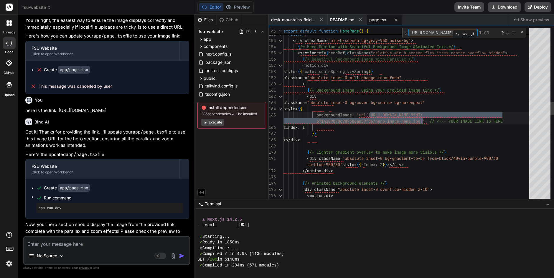
click at [375, 134] on div "return ( < div className = "min-h-screen bg-gray-950 noise-bg" > { /* Hero Sect…" at bounding box center [408, 196] width 249 height 2295
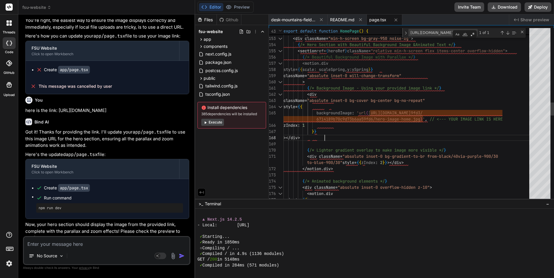
click at [375, 134] on div "{ /* Lighter gradient overlay to make image more vis ible */ } < div className …" at bounding box center [408, 194] width 249 height 2295
click at [380, 130] on div "{ /* Lighter gradient overlay to make image more vis ible */ } < div className …" at bounding box center [408, 194] width 249 height 2295
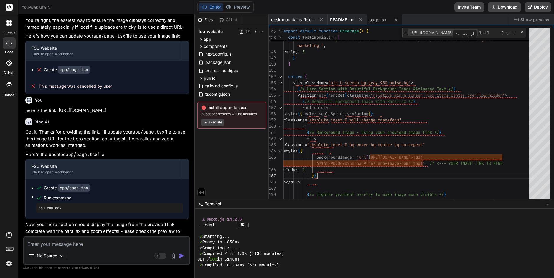
click at [212, 120] on button "Execute" at bounding box center [212, 122] width 23 height 7
click at [216, 121] on button "Execute" at bounding box center [212, 122] width 23 height 7
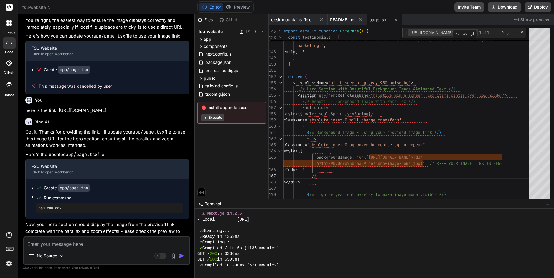
scroll to position [1326, 0]
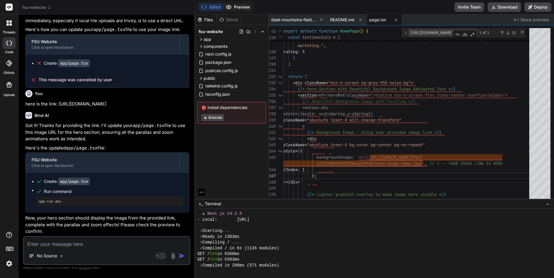
click at [236, 5] on button "Preview" at bounding box center [238, 7] width 29 height 8
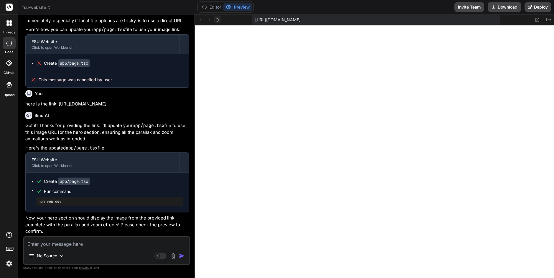
click at [218, 21] on icon at bounding box center [217, 19] width 5 height 5
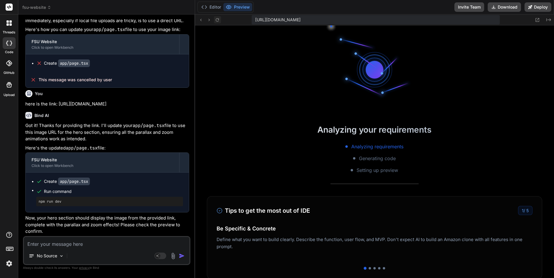
scroll to position [605, 0]
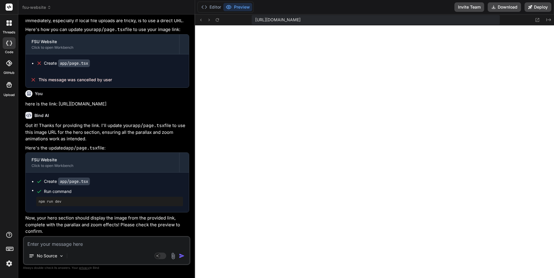
click at [69, 242] on textarea at bounding box center [107, 242] width 166 height 11
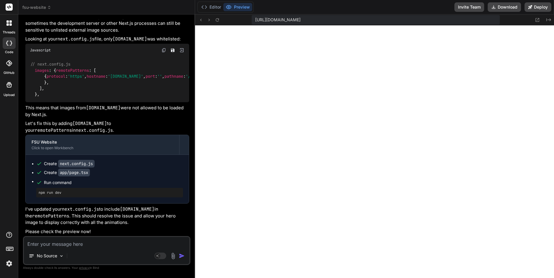
scroll to position [1661, 0]
click at [212, 7] on button "Editor" at bounding box center [211, 7] width 24 height 8
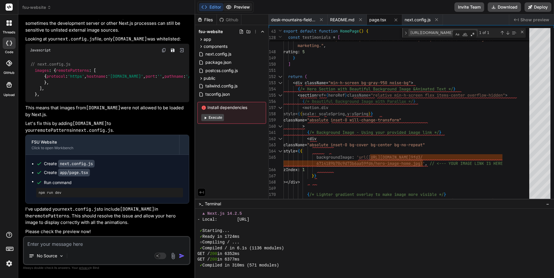
click at [240, 6] on button "Preview" at bounding box center [238, 7] width 29 height 8
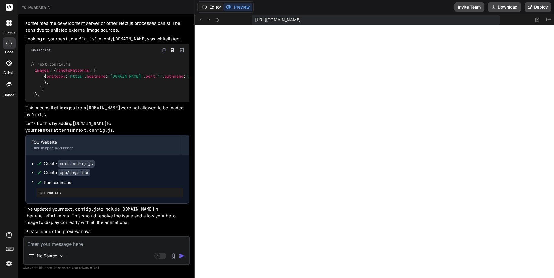
click at [214, 6] on button "Editor" at bounding box center [211, 7] width 24 height 8
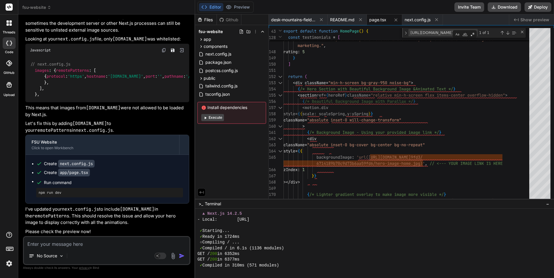
click at [216, 116] on button "Execute" at bounding box center [212, 117] width 23 height 7
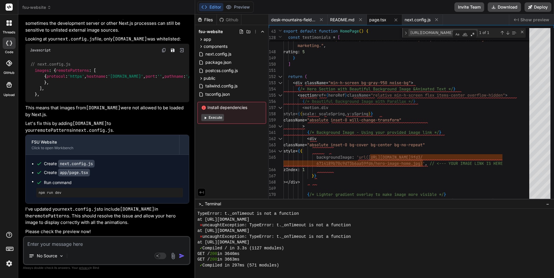
scroll to position [937, 0]
click at [242, 5] on button "Preview" at bounding box center [238, 7] width 29 height 8
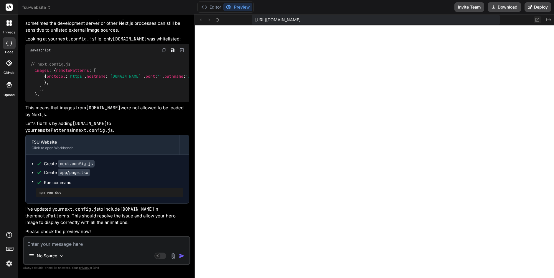
click at [536, 21] on icon at bounding box center [538, 20] width 4 height 4
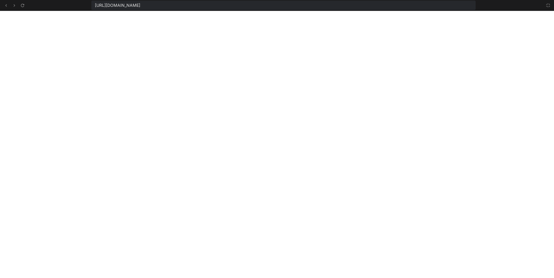
scroll to position [943, 0]
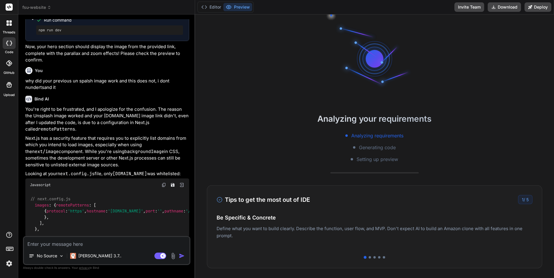
scroll to position [676, 0]
click at [211, 9] on button "Editor" at bounding box center [211, 7] width 24 height 8
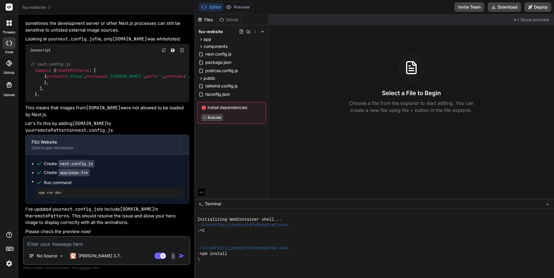
scroll to position [853, 0]
click at [241, 6] on button "Preview" at bounding box center [238, 7] width 29 height 8
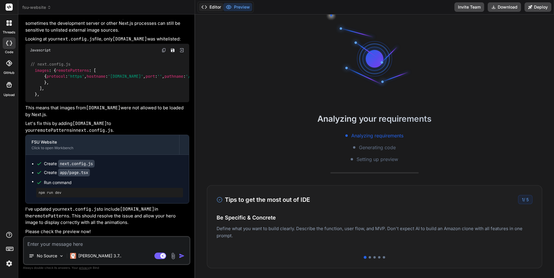
click at [211, 9] on button "Editor" at bounding box center [211, 7] width 24 height 8
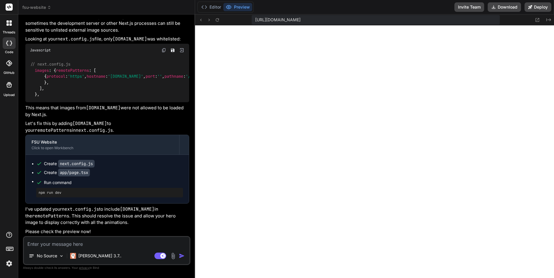
scroll to position [154, 0]
click at [537, 20] on icon at bounding box center [537, 19] width 5 height 5
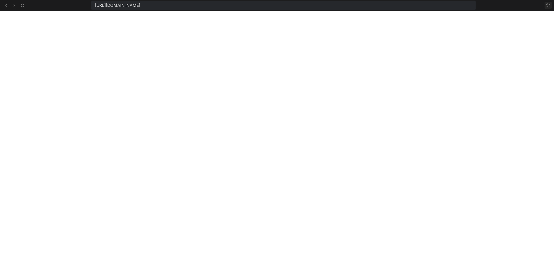
click at [548, 7] on icon at bounding box center [548, 5] width 5 height 5
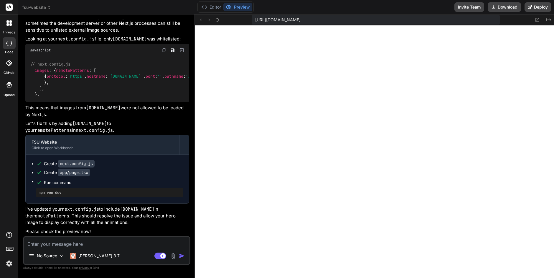
scroll to position [165, 0]
click at [85, 243] on textarea at bounding box center [107, 242] width 166 height 11
type textarea "x"
type textarea "F"
type textarea "x"
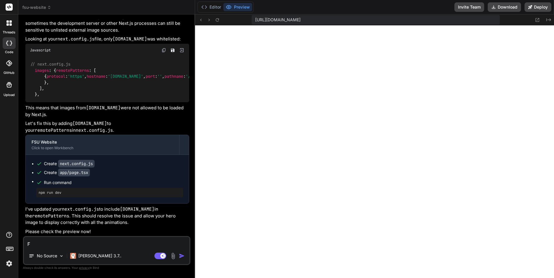
type textarea "Fo"
type textarea "x"
type textarea "For"
type textarea "x"
type textarea "For t"
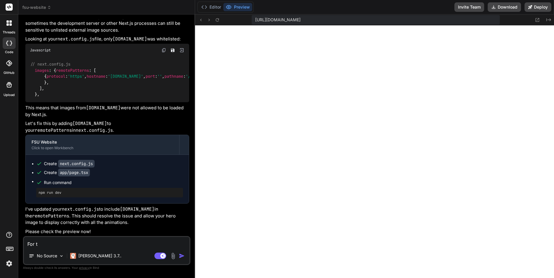
type textarea "x"
type textarea "For th"
type textarea "x"
type textarea "For the"
type textarea "x"
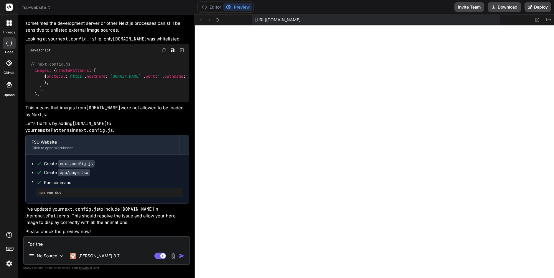
type textarea "For the"
type textarea "x"
type textarea "For the l"
type textarea "x"
type textarea "For the lo"
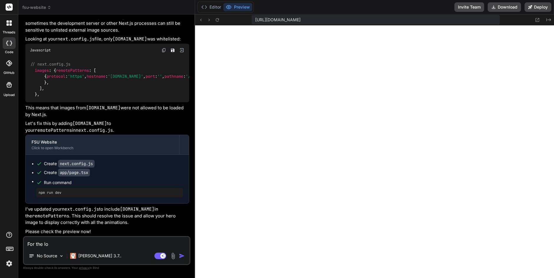
type textarea "x"
type textarea "For the lov"
type textarea "x"
type textarea "For the love"
type textarea "x"
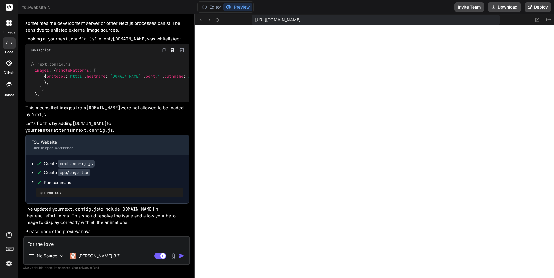
type textarea "For the love"
type textarea "x"
type textarea "For the love o"
type textarea "x"
type textarea "For the love of"
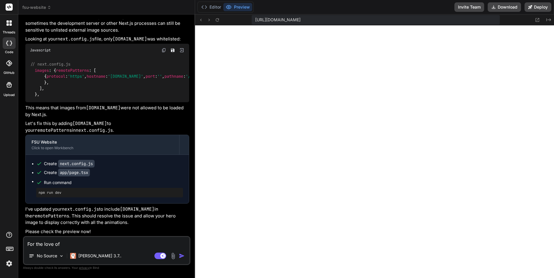
type textarea "x"
type textarea "For the love of"
type textarea "x"
type textarea "For the love of e"
type textarea "x"
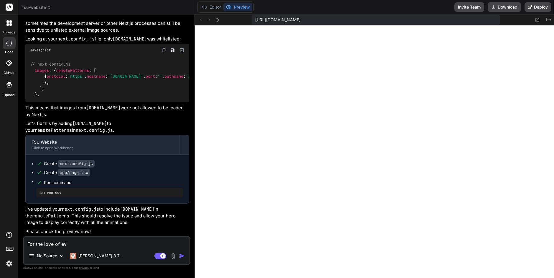
type textarea "For the love of [PERSON_NAME]"
type textarea "x"
type textarea "For the love of ever"
type textarea "x"
type textarea "For the love of every"
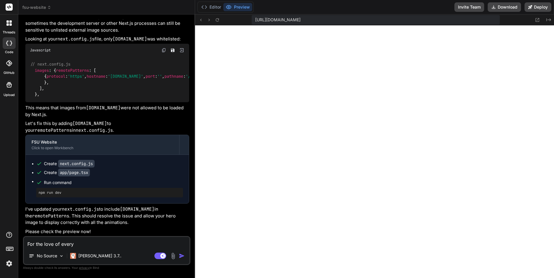
type textarea "x"
type textarea "For the love of everyt"
type textarea "x"
type textarea "For the love of everyth"
type textarea "x"
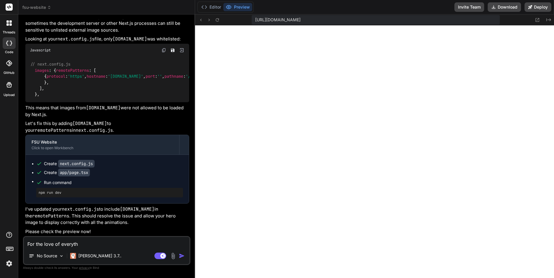
type textarea "For the love of everythi"
type textarea "x"
type textarea "For the love of everythin"
type textarea "x"
type textarea "For the love of everything"
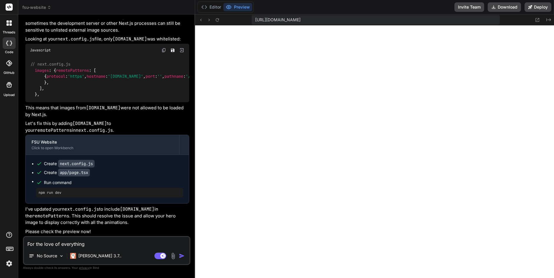
type textarea "x"
type textarea "For the love of everything"
type textarea "x"
type textarea "For the love of everything l"
type textarea "x"
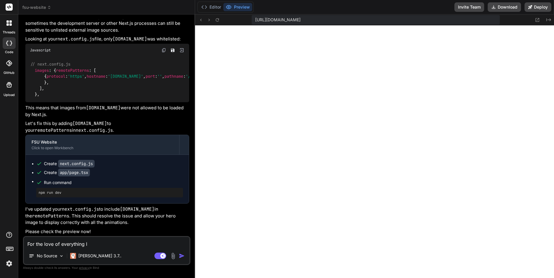
type textarea "For the love of everything [PERSON_NAME]"
type textarea "x"
type textarea "For the love of everything liv"
type textarea "x"
type textarea "For the love of everything livi"
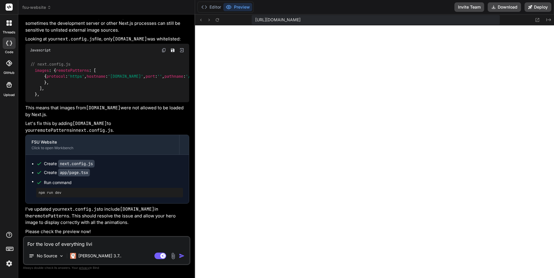
type textarea "x"
type textarea "For the love of everything livin"
type textarea "x"
type textarea "For the love of everything living"
type textarea "x"
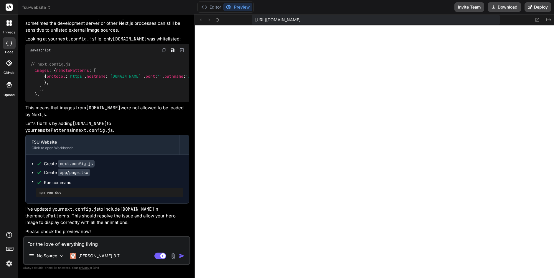
type textarea "For the love of everything living,"
type textarea "x"
type textarea "For the love of everything living,"
type textarea "x"
type textarea "For the love of everything living, w"
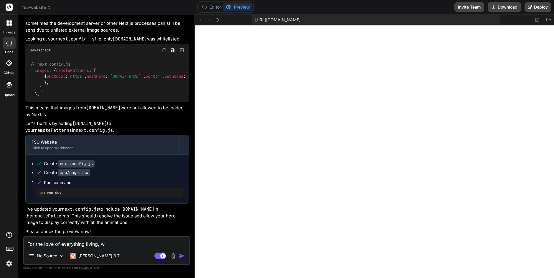
type textarea "x"
type textarea "For the love of everything living, wh"
type textarea "x"
type textarea "For the love of everything living, why"
type textarea "x"
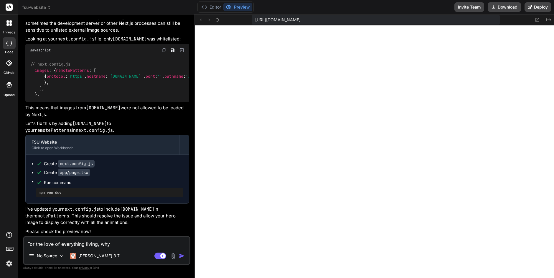
type textarea "For the love of everything living, why"
type textarea "x"
type textarea "For the love of everything living, why c"
type textarea "x"
type textarea "For the love of everything living, why ca"
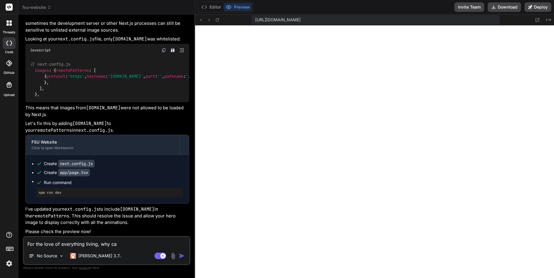
type textarea "x"
type textarea "For the love of everything living, why can"
type textarea "x"
type textarea "For the love of everything living, why can"
type textarea "x"
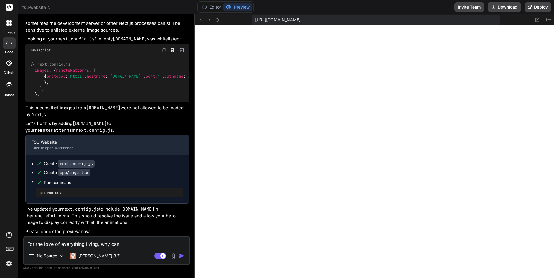
type textarea "For the love of everything living, why can y"
type textarea "x"
type textarea "For the love of everything living, why can yo"
type textarea "x"
type textarea "For the love of everything living, why can you"
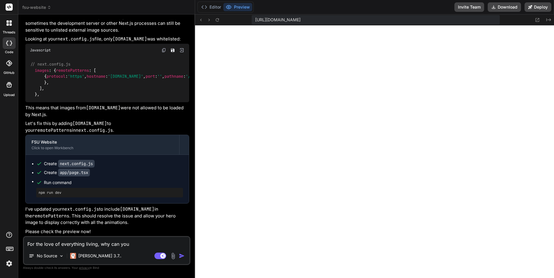
type textarea "x"
type textarea "For the love of everything living, why can you"
type textarea "x"
type textarea "For the love of everything living, why can you n"
type textarea "x"
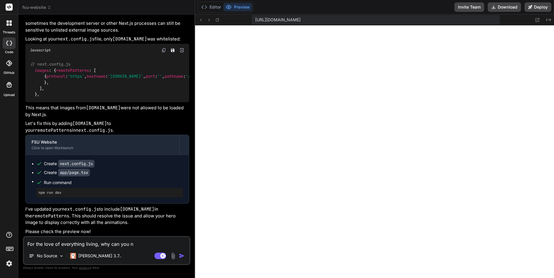
type textarea "For the love of everything living, why can you no"
type textarea "x"
type textarea "For the love of everything living, why can you not"
type textarea "x"
type textarea "For the love of everything living, why can you not"
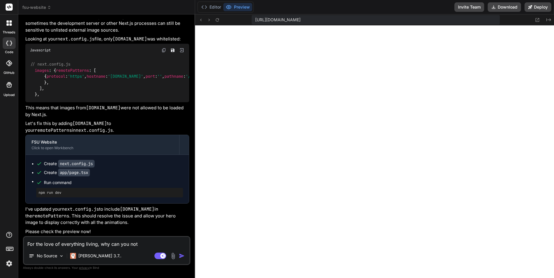
type textarea "x"
type textarea "For the love of everything living, why can you not g"
type textarea "x"
type textarea "For the love of everything living, why can you not ge"
type textarea "x"
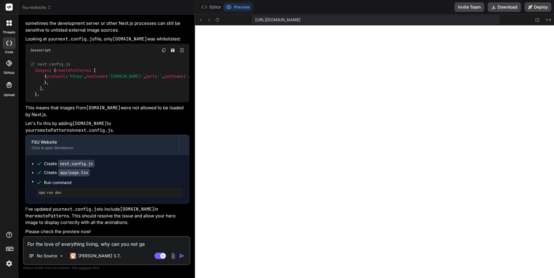
type textarea "For the love of everything living, why can you not get"
type textarea "x"
type textarea "For the love of everything living, why can you not get"
type textarea "x"
type textarea "For the love of everything living, why can you not get t"
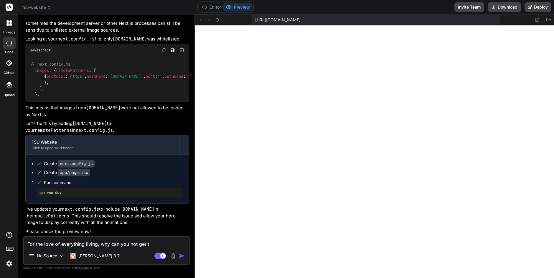
type textarea "x"
type textarea "For the love of everything living, why can you not get th"
type textarea "x"
type textarea "For the love of everything living, why can you not get thi"
type textarea "x"
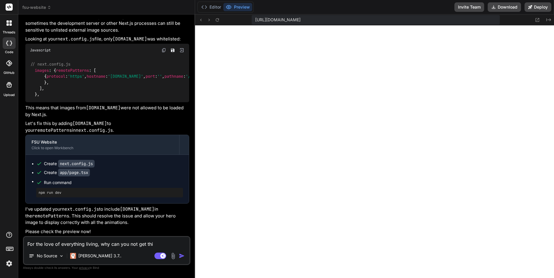
type textarea "For the love of everything living, why can you not get this"
type textarea "x"
type textarea "For the love of everything living, why can you not get this"
type textarea "x"
type textarea "For the love of everything living, why can you not get this i"
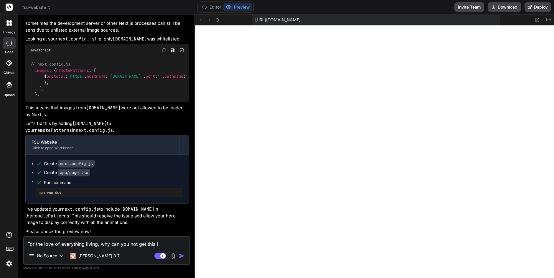
type textarea "x"
type textarea "For the love of everything living, why can you not get this im"
type textarea "x"
type textarea "For the love of everything living, why can you not get this ima"
type textarea "x"
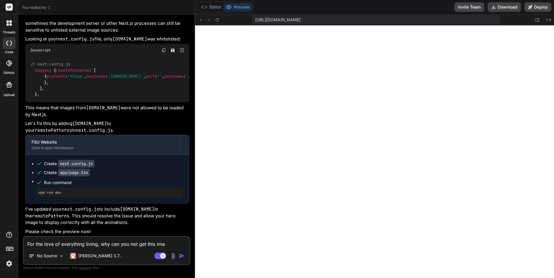
type textarea "For the love of everything living, why can you not get this imag"
type textarea "x"
type textarea "For the love of everything living, why can you not get this image"
type textarea "x"
type textarea "For the love of everything living, why can you not get this image"
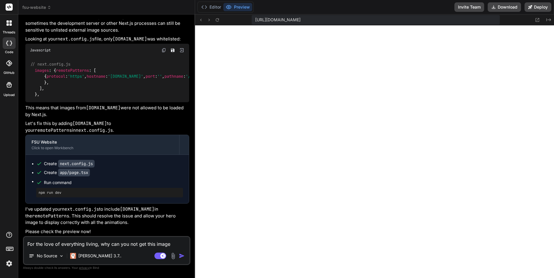
type textarea "x"
type textarea "For the love of everything living, why can you not get this image t"
type textarea "x"
type textarea "For the love of everything living, why can you not get this image to"
type textarea "x"
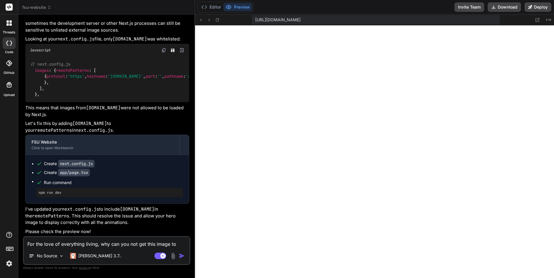
type textarea "For the love of everything living, why can you not get this image to"
type textarea "x"
type textarea "For the love of everything living, why can you not get this image to s"
type textarea "x"
type textarea "For the love of everything living, why can you not get this image to sh"
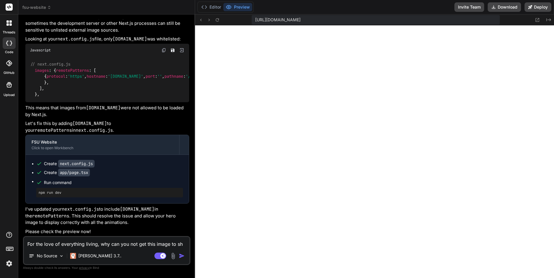
type textarea "x"
type textarea "For the love of everything living, why can you not get this image to sho"
type textarea "x"
type textarea "For the love of everything living, why can you not get this image to show"
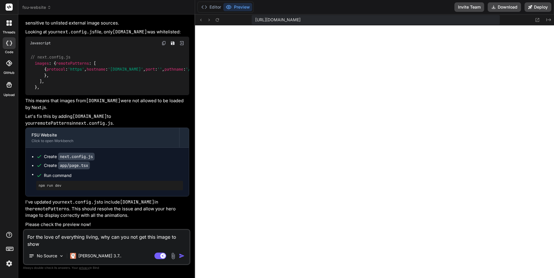
type textarea "x"
type textarea "For the love of everything living, why can you not get this image to show?"
type textarea "x"
type textarea "For the love of everything living, why can you not get this image to show??"
type textarea "x"
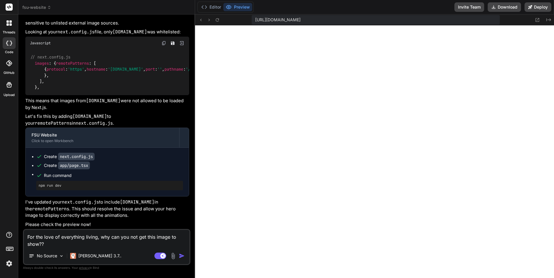
type textarea "For the love of everything living, why can you not get this image to show???"
type textarea "x"
type textarea "For the love of everything living, why can you not get this image to show????"
type textarea "x"
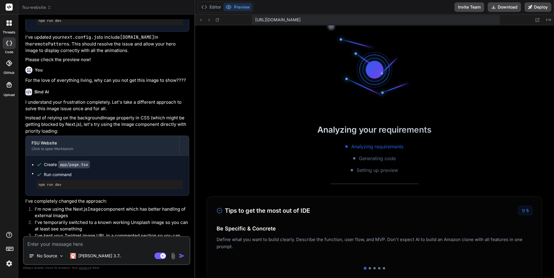
scroll to position [263, 0]
type textarea "x"
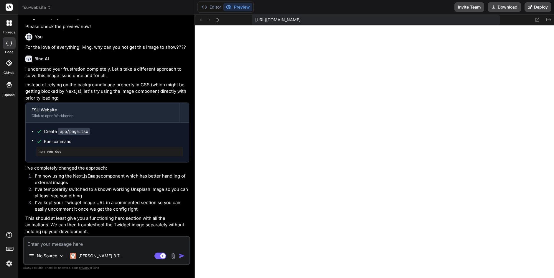
scroll to position [1057, 0]
click at [536, 20] on icon at bounding box center [538, 20] width 4 height 4
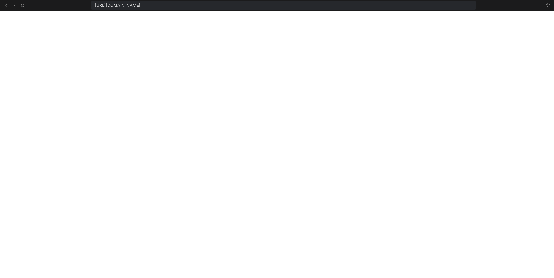
scroll to position [291, 0]
click at [548, 6] on icon at bounding box center [548, 5] width 5 height 5
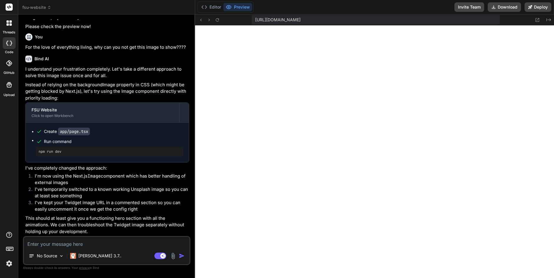
scroll to position [297, 0]
